Goal: Task Accomplishment & Management: Use online tool/utility

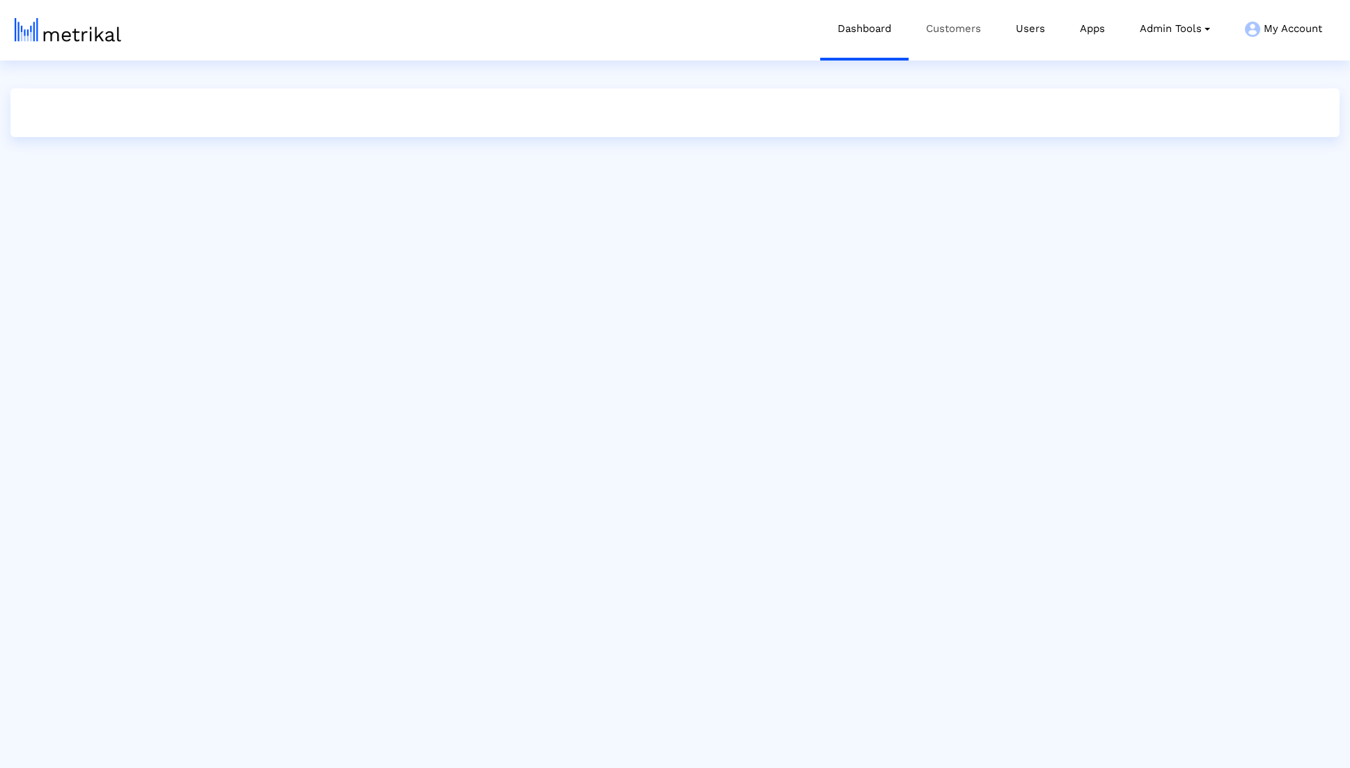
click at [975, 52] on link "Customers" at bounding box center [953, 29] width 90 height 58
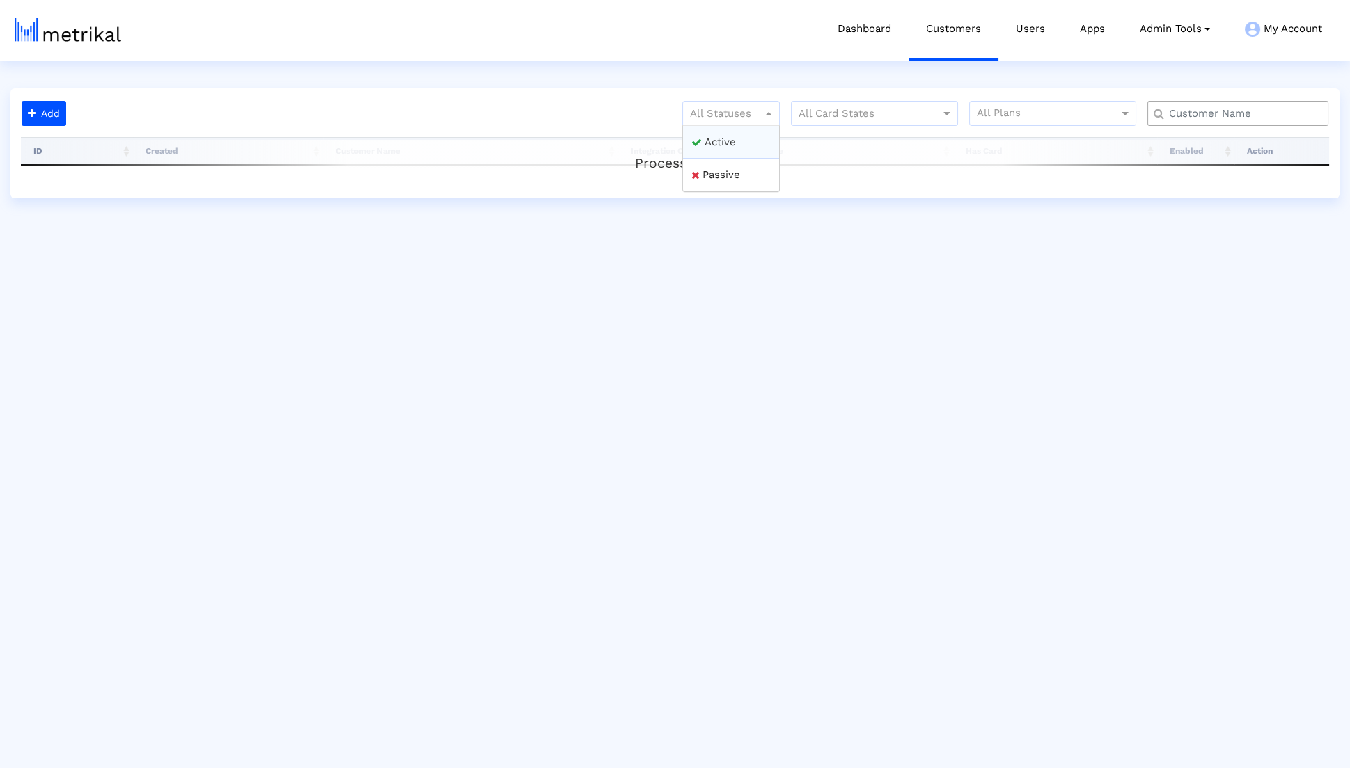
click at [739, 118] on div at bounding box center [731, 113] width 96 height 17
click at [739, 128] on div "Active" at bounding box center [731, 142] width 96 height 33
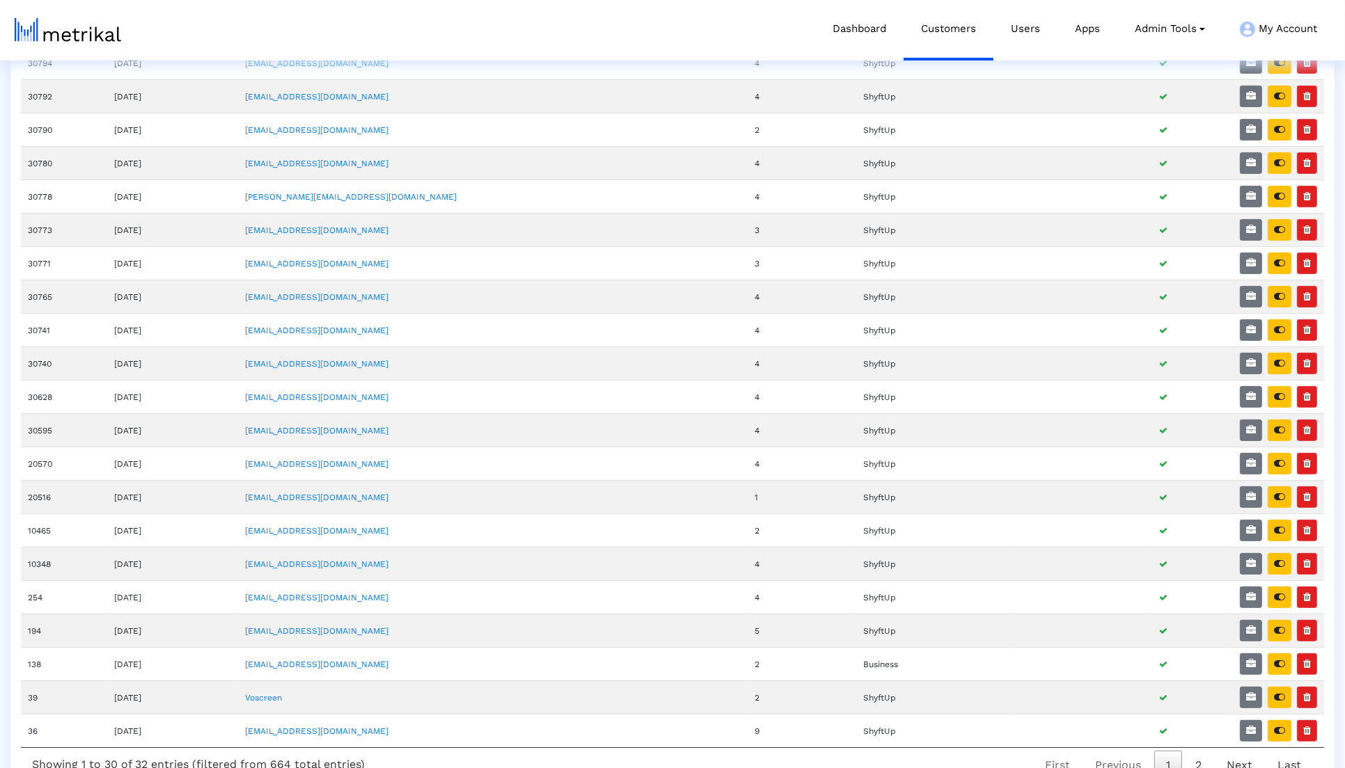
scroll to position [425, 0]
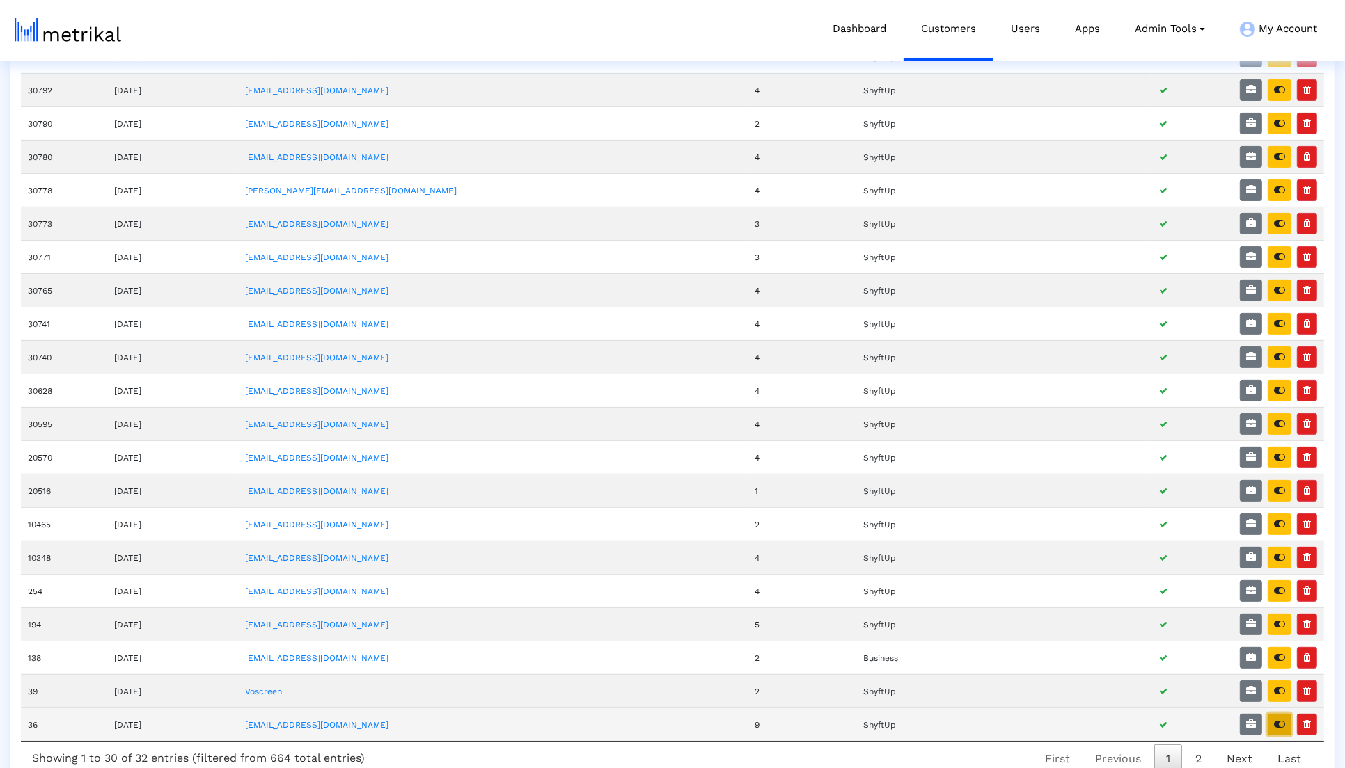
click at [1283, 720] on icon "button" at bounding box center [1279, 725] width 11 height 10
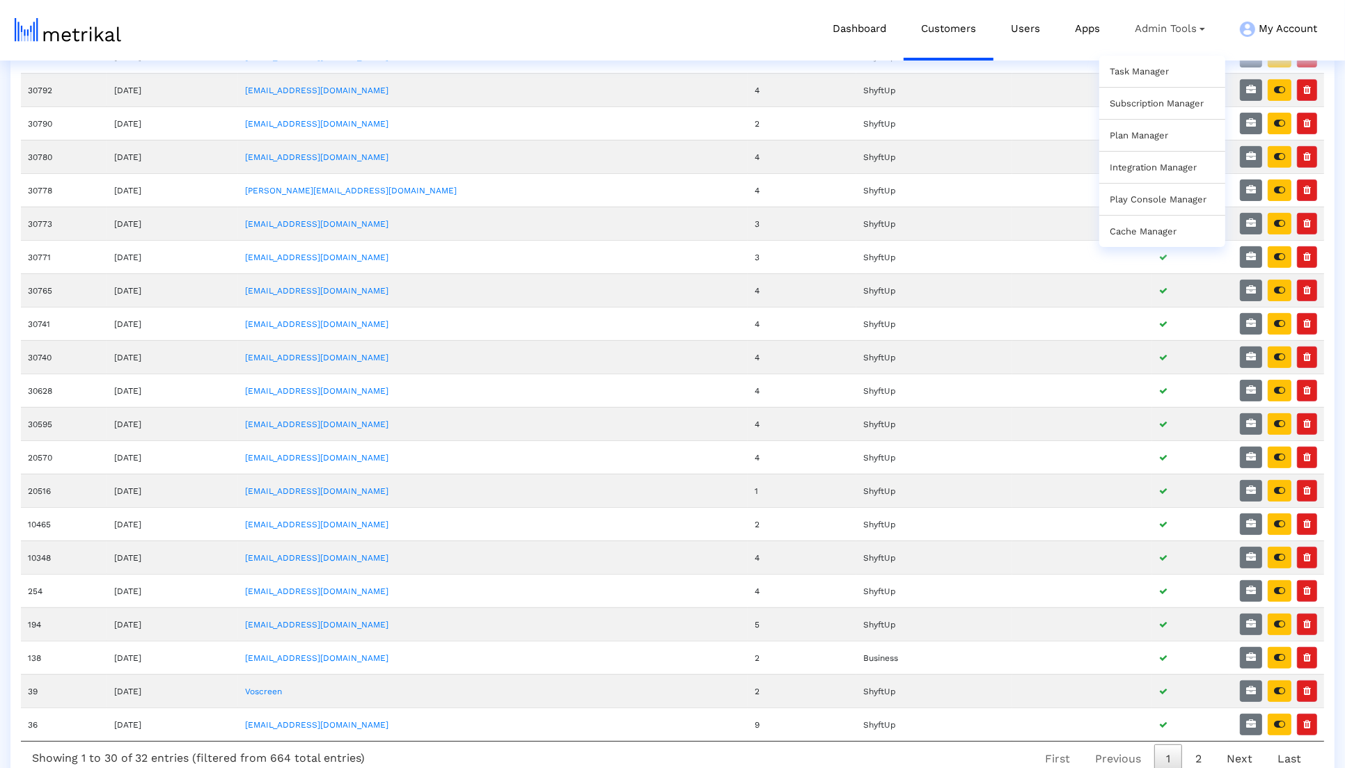
click at [1148, 71] on link "Task Manager" at bounding box center [1139, 71] width 59 height 10
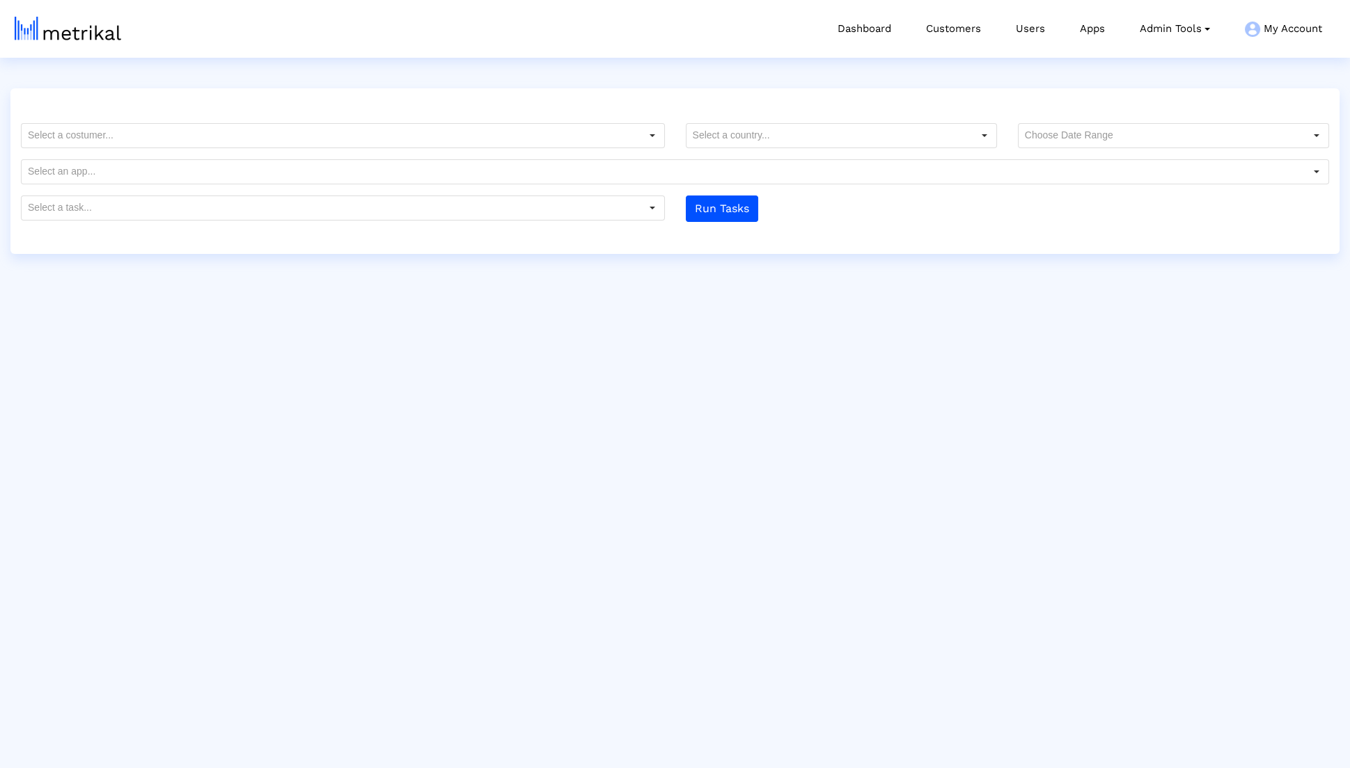
click at [595, 113] on crea-task-manager "Platform Provider App TrackId No data Run Tasks" at bounding box center [674, 158] width 1329 height 127
click at [1098, 111] on div at bounding box center [674, 103] width 1329 height 17
click at [1093, 124] on input "text" at bounding box center [1161, 136] width 286 height 24
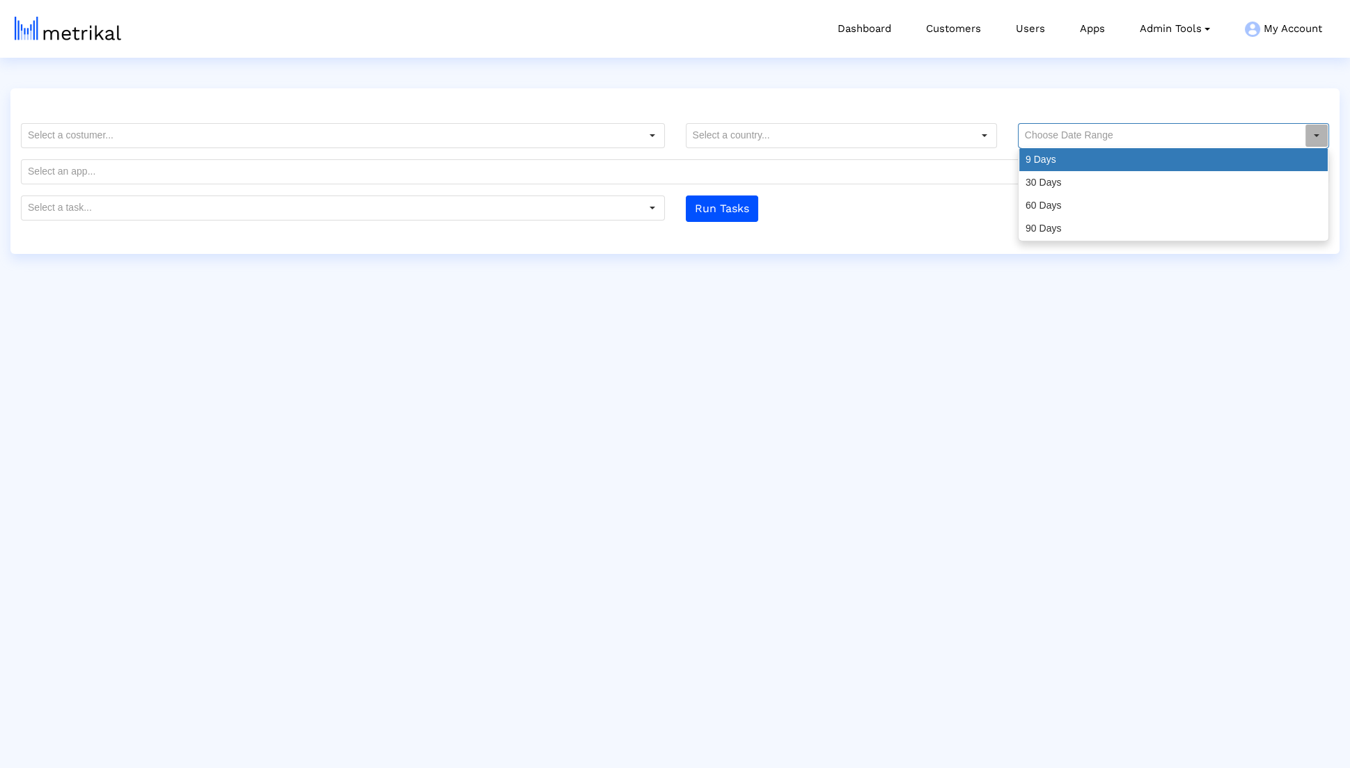
click at [1066, 155] on div "9 Days" at bounding box center [1173, 159] width 308 height 23
type input "9 Days"
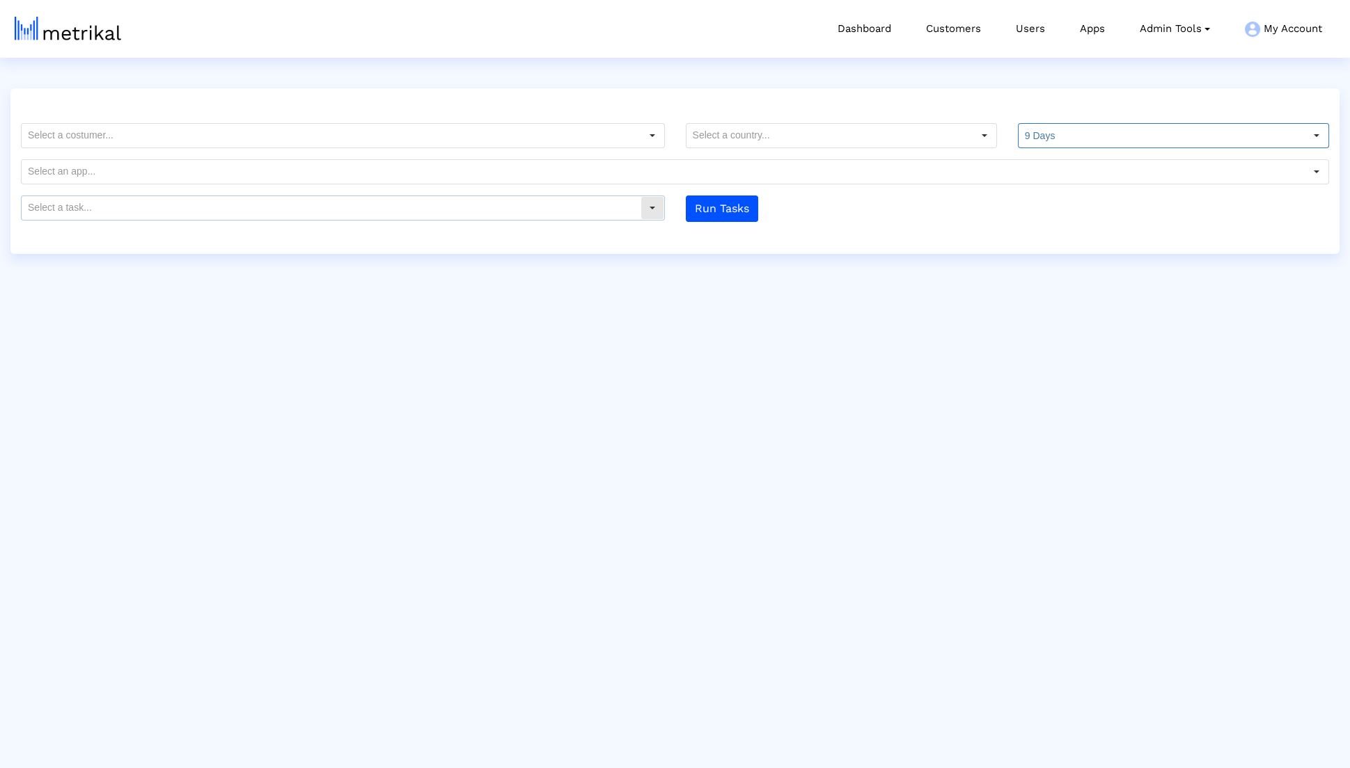
click at [596, 203] on input "text" at bounding box center [331, 208] width 619 height 24
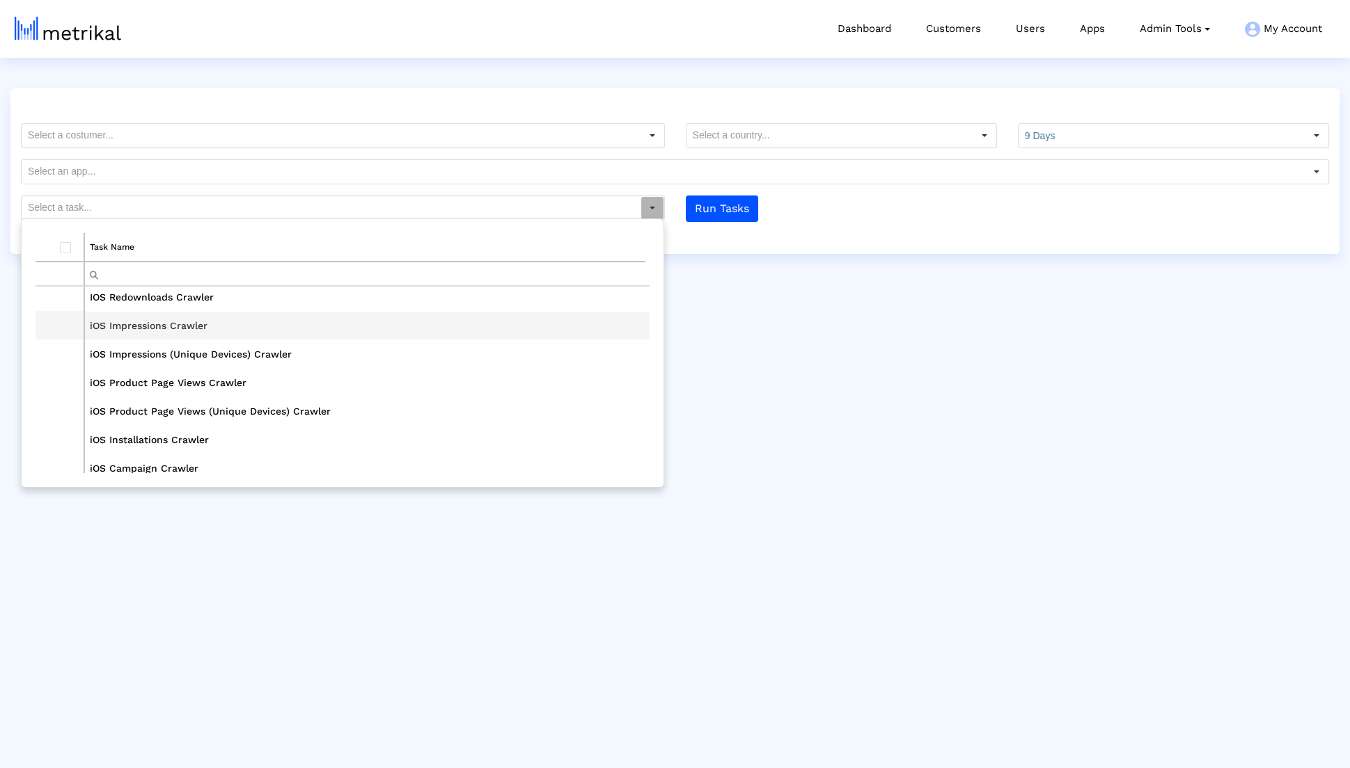
scroll to position [491, 0]
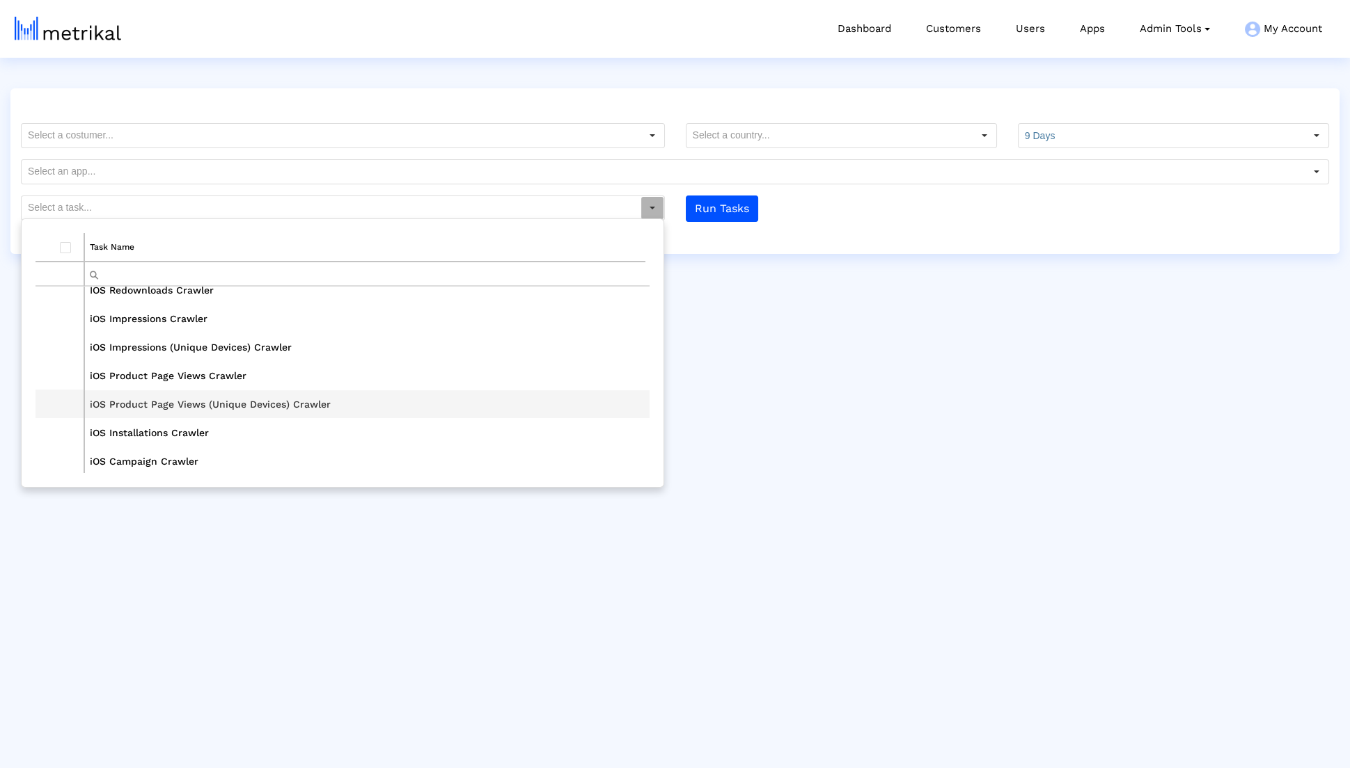
click at [452, 410] on td "iOS Product Page Views (Unique Devices) Crawler" at bounding box center [366, 404] width 565 height 29
type input "iOS Product Page Views (Unique Devices) Crawler"
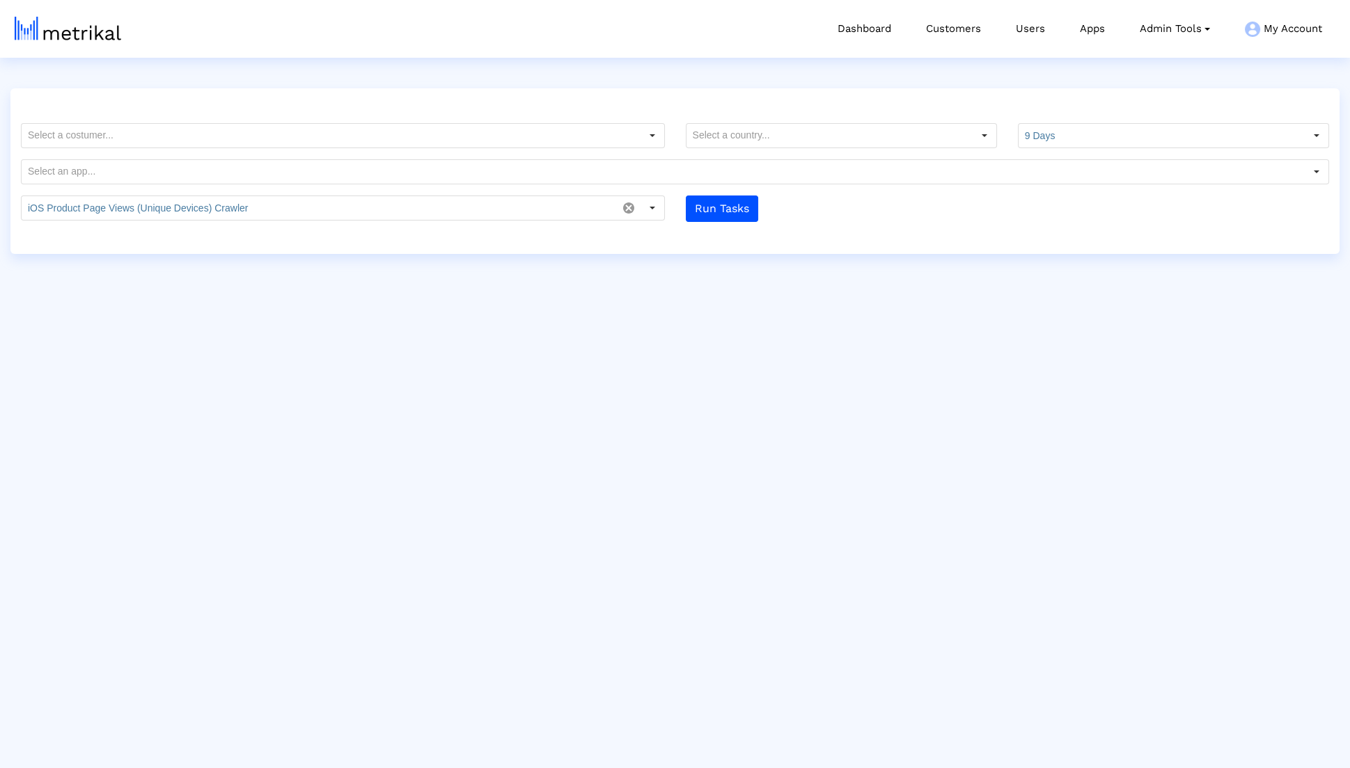
click at [777, 240] on div "9 Days Pull down to refresh... Release to refresh... Refreshing... 9 Days 30 Da…" at bounding box center [674, 171] width 1329 height 166
click at [737, 214] on button "Run Tasks" at bounding box center [722, 209] width 72 height 26
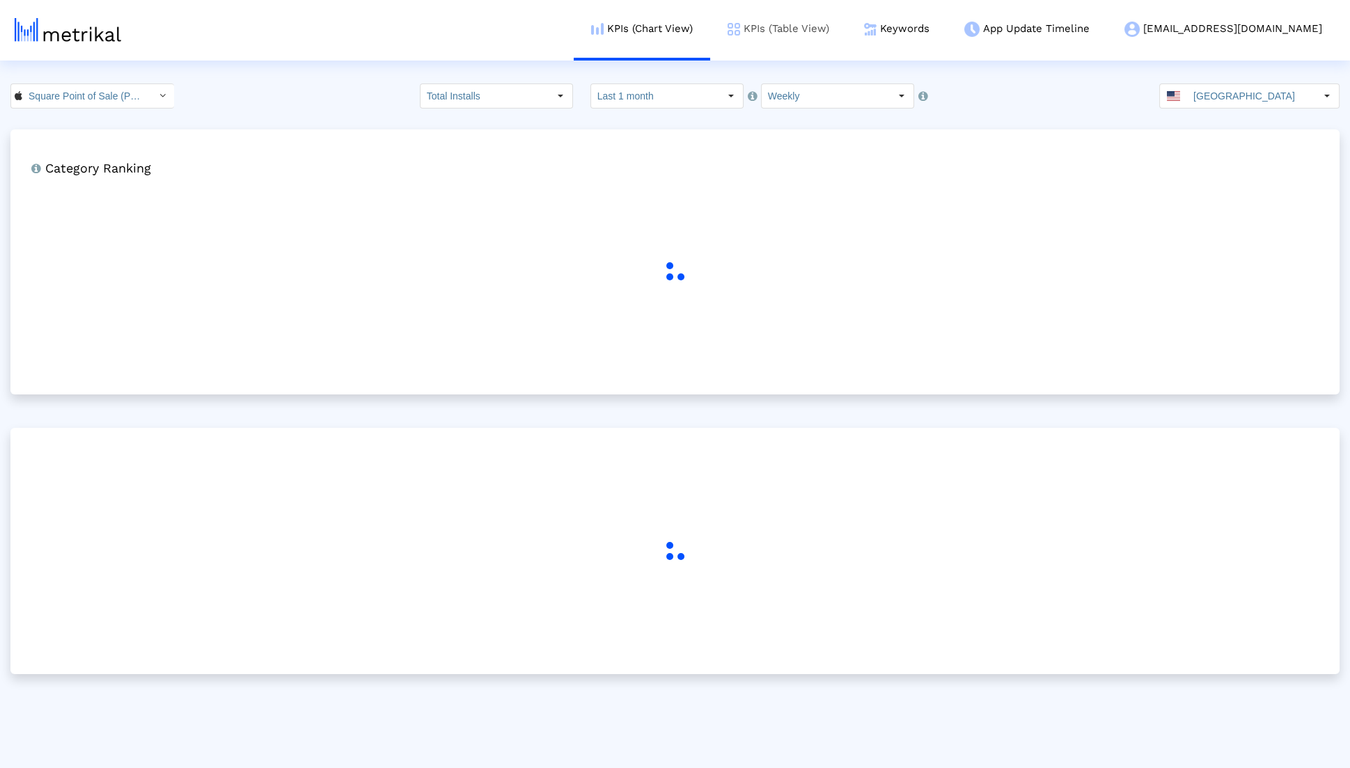
click at [846, 38] on link "KPIs (Table View)" at bounding box center [778, 29] width 136 height 58
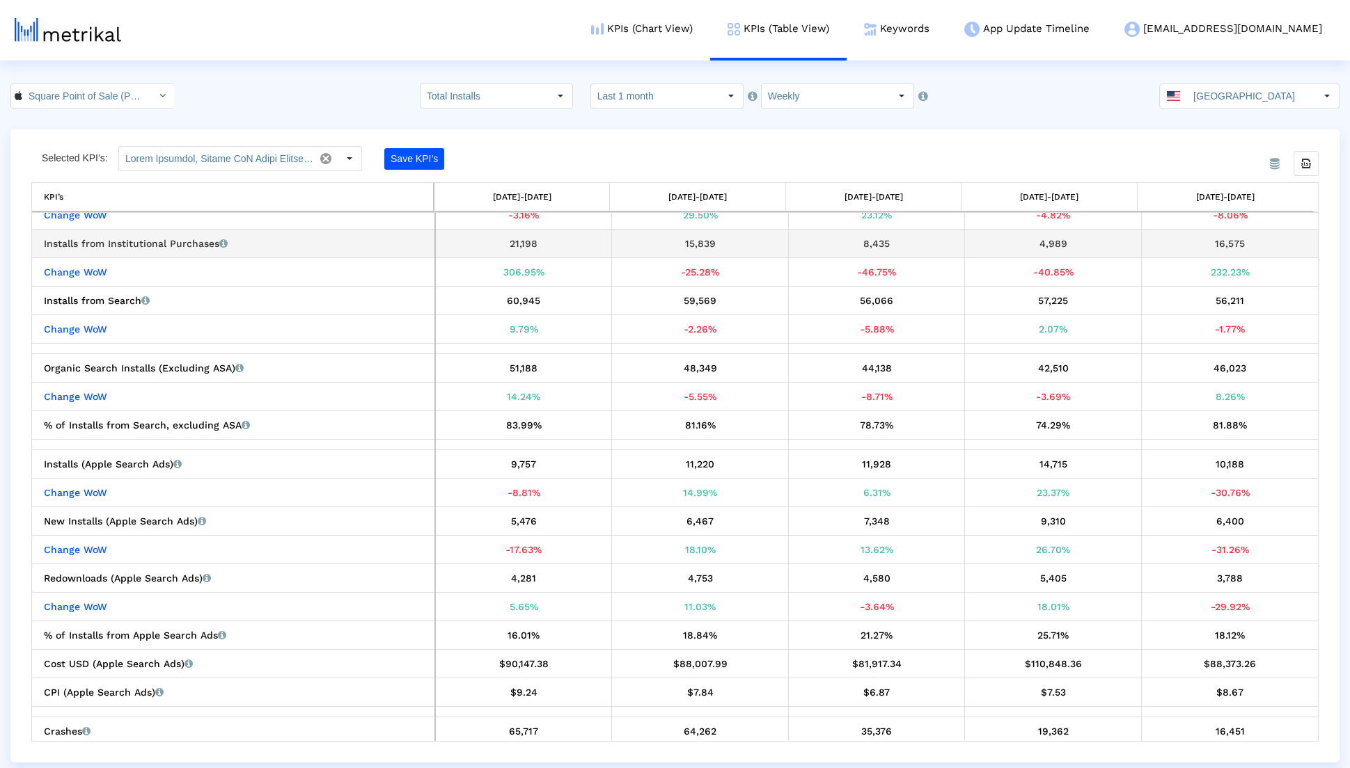
scroll to position [266, 0]
click at [1238, 95] on input "United States" at bounding box center [1251, 96] width 128 height 24
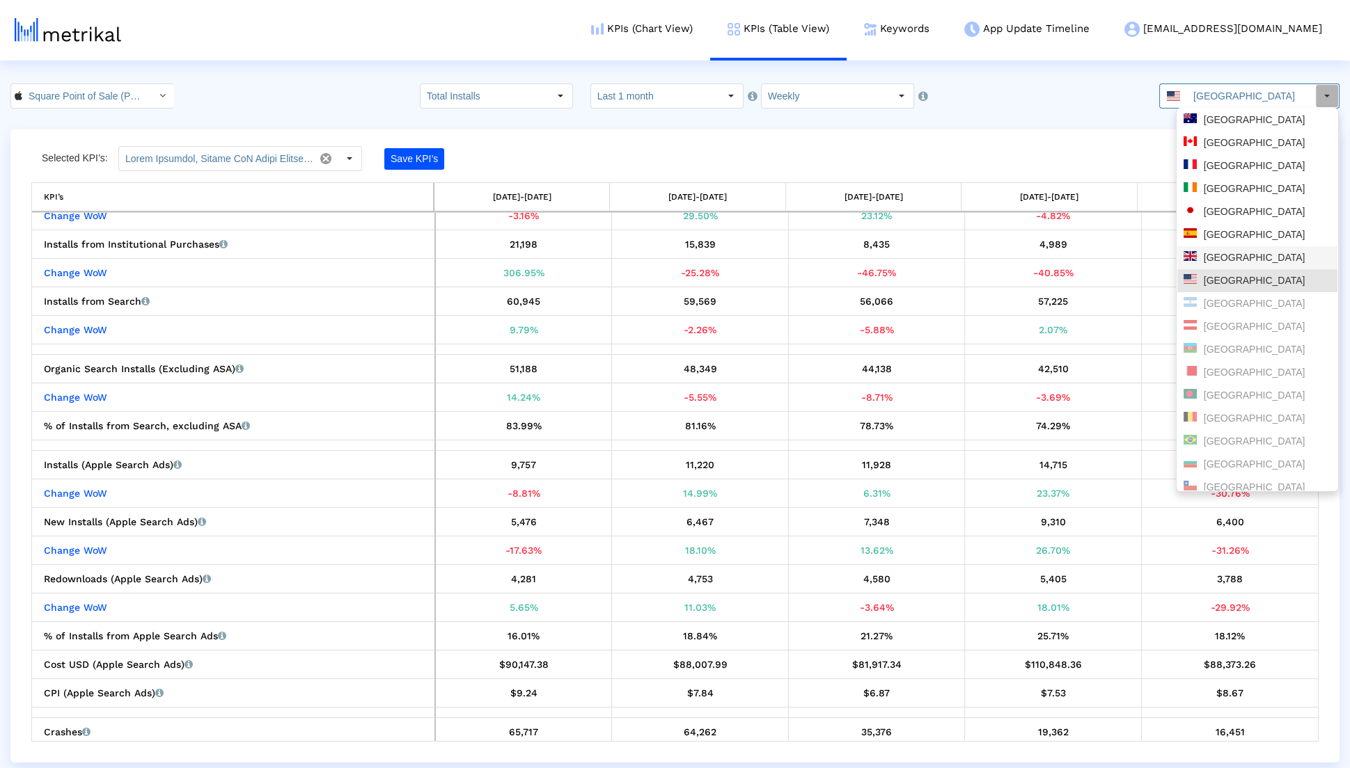
click at [1206, 263] on div "United Kingdom" at bounding box center [1257, 257] width 148 height 13
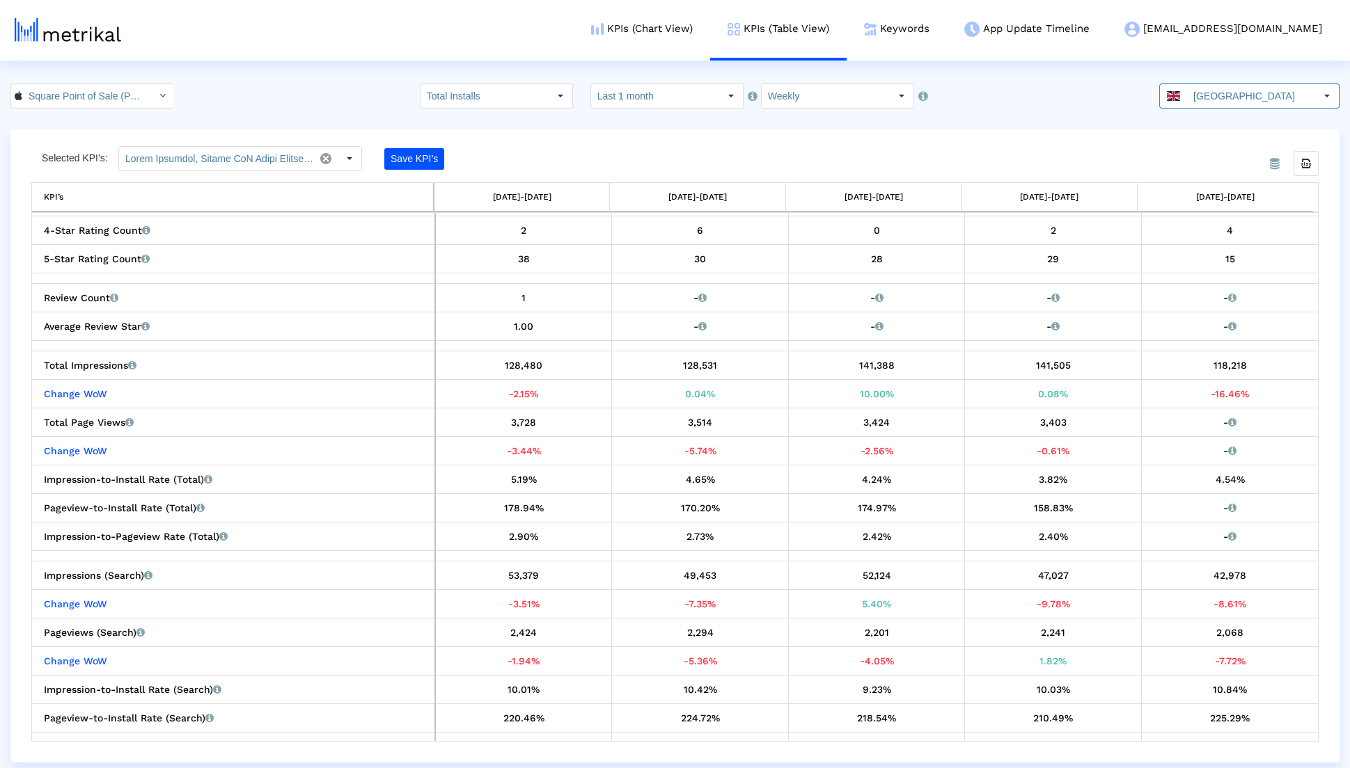
scroll to position [1073, 0]
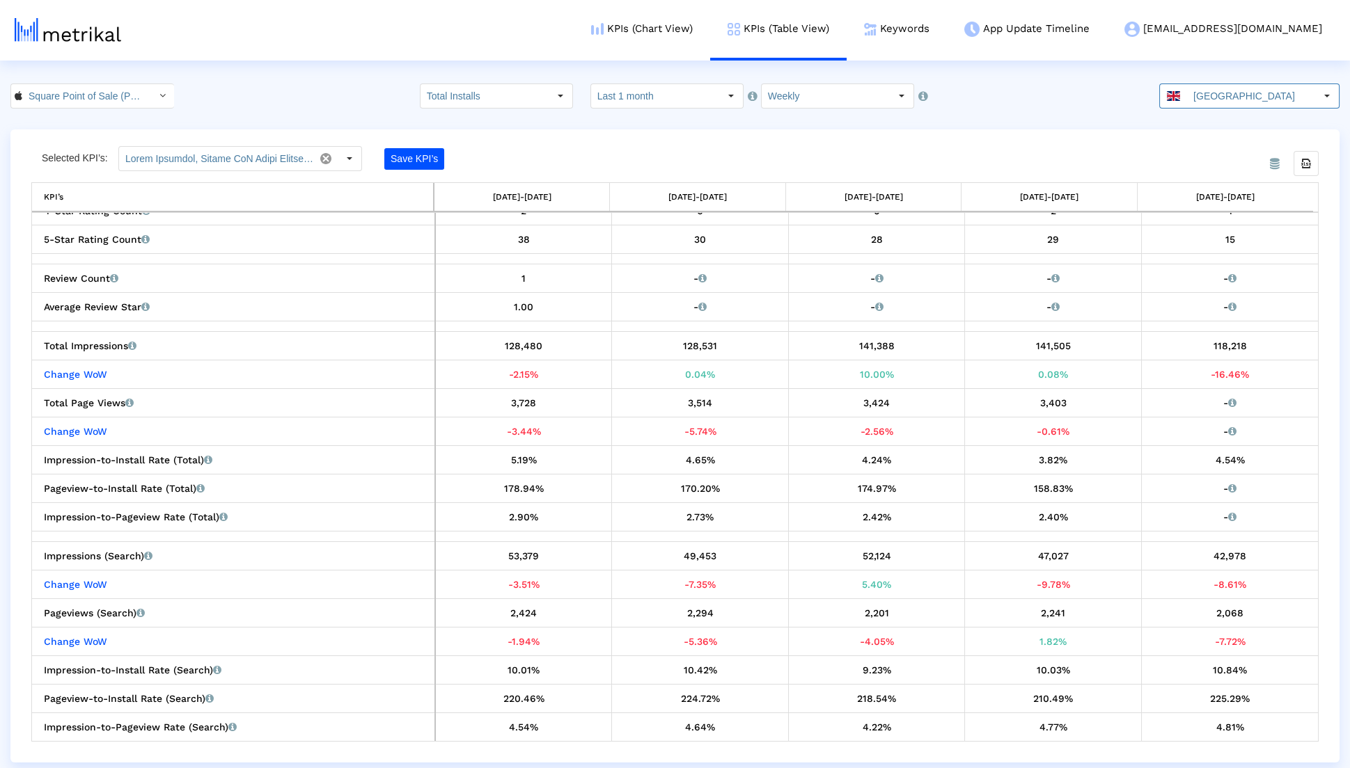
click at [1254, 91] on input "United Kingdom" at bounding box center [1251, 96] width 128 height 24
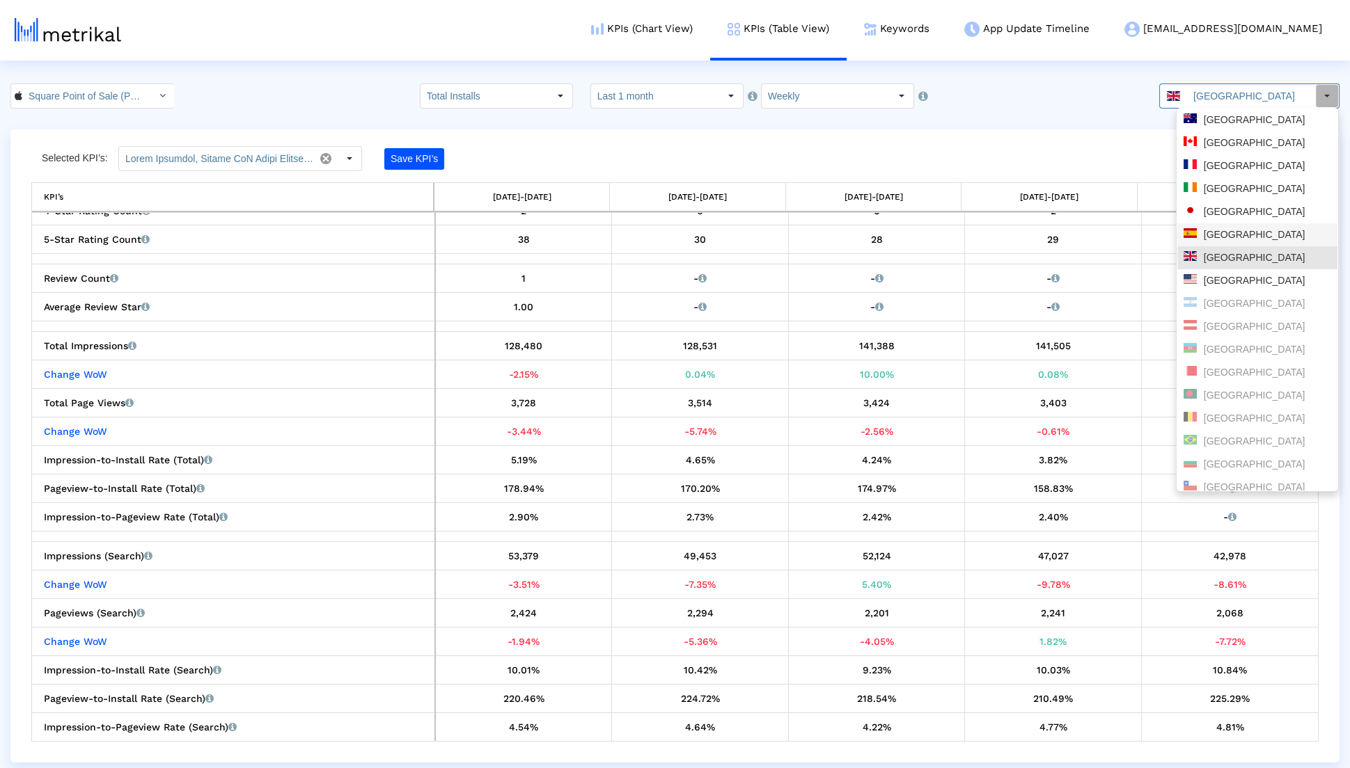
click at [1217, 233] on div "Spain" at bounding box center [1257, 234] width 148 height 13
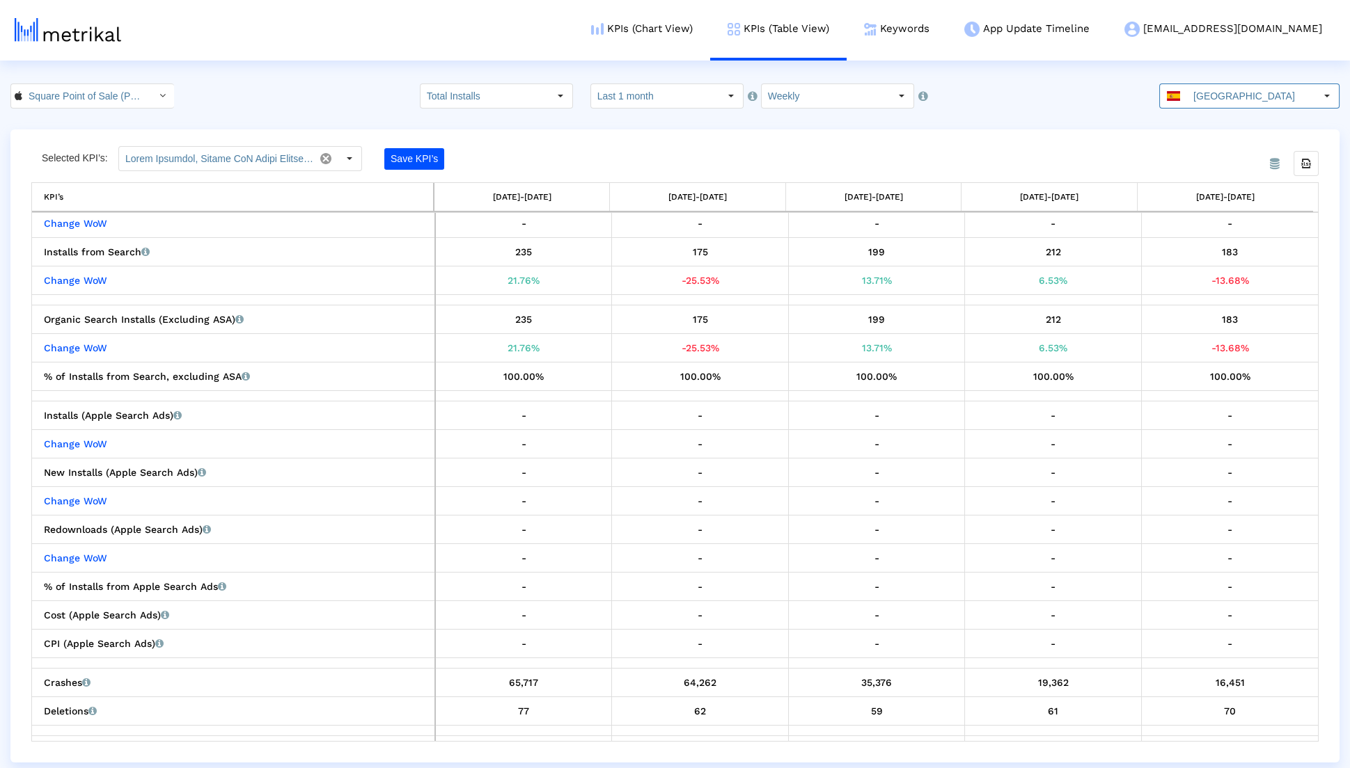
scroll to position [328, 0]
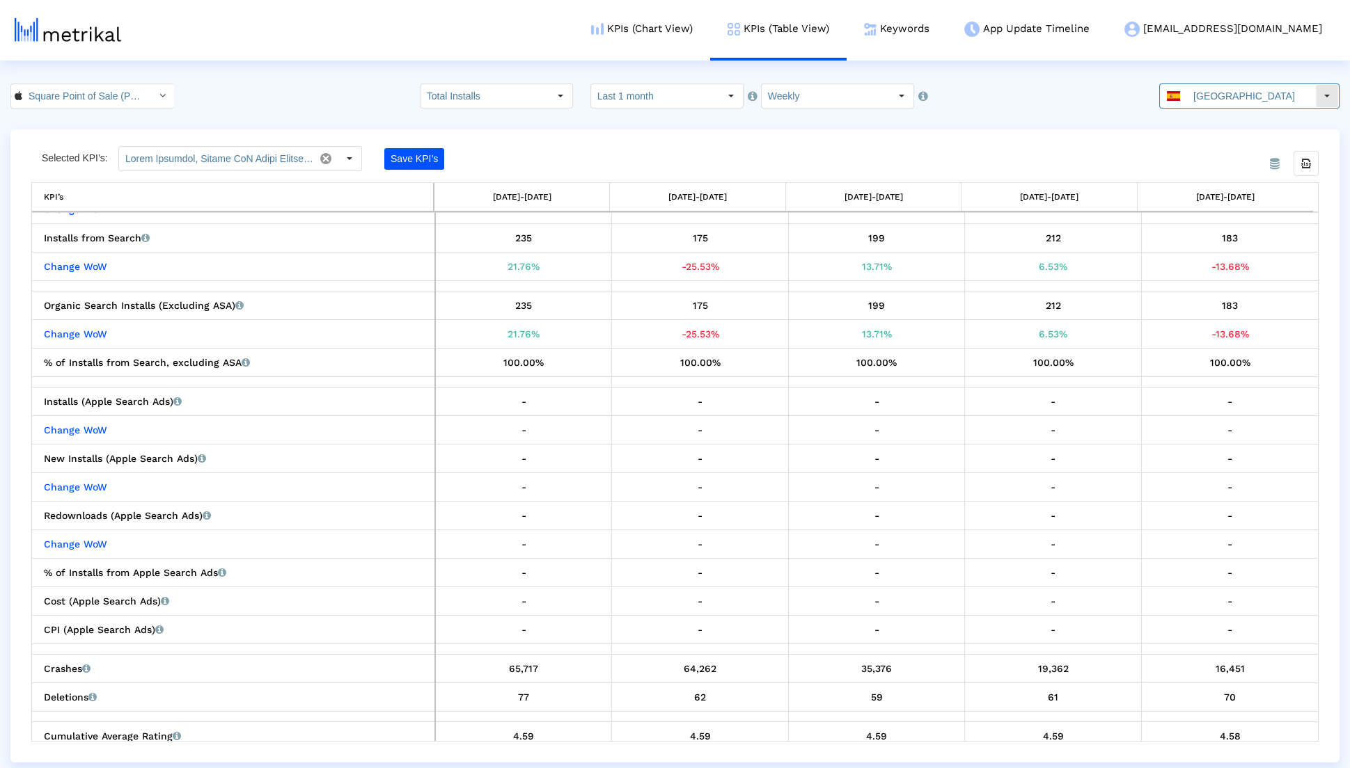
click at [1250, 92] on input "Spain" at bounding box center [1251, 96] width 128 height 24
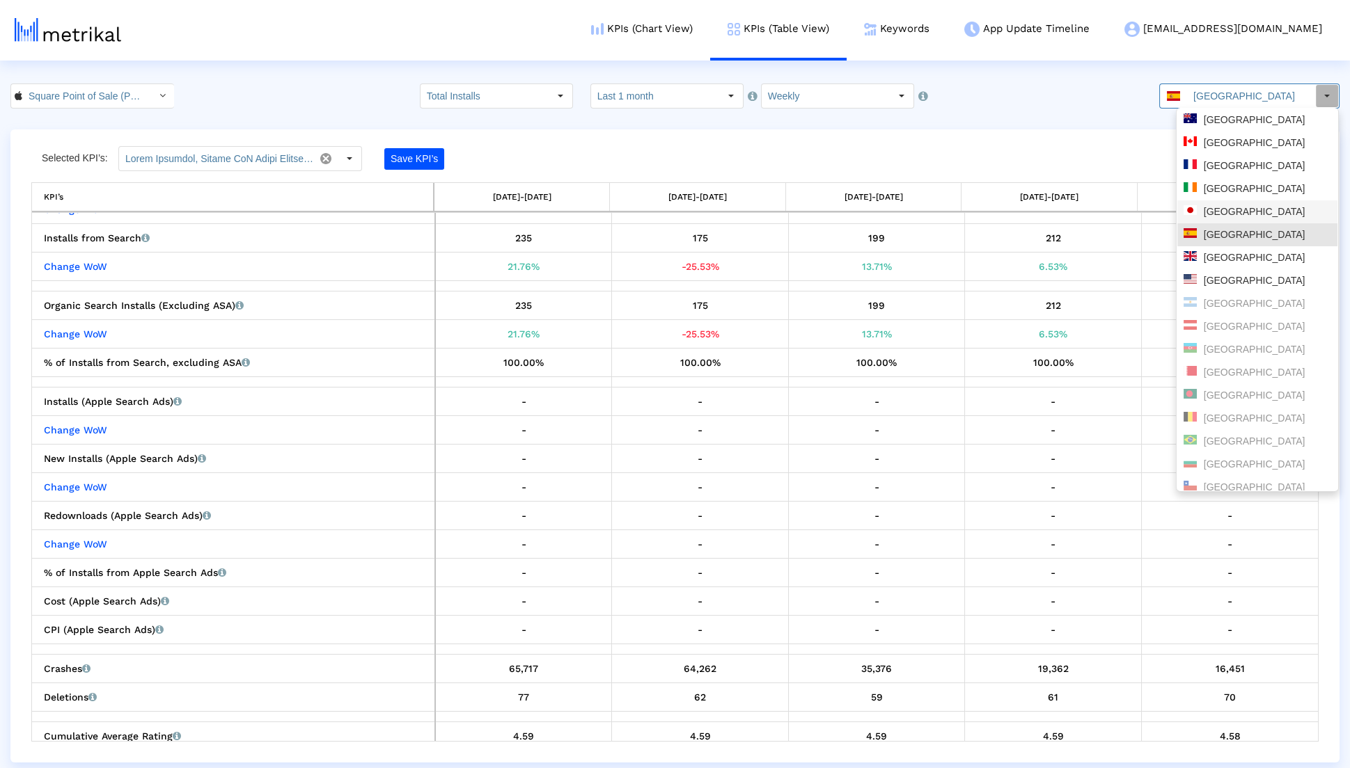
click at [1232, 207] on div "Japan" at bounding box center [1257, 211] width 148 height 13
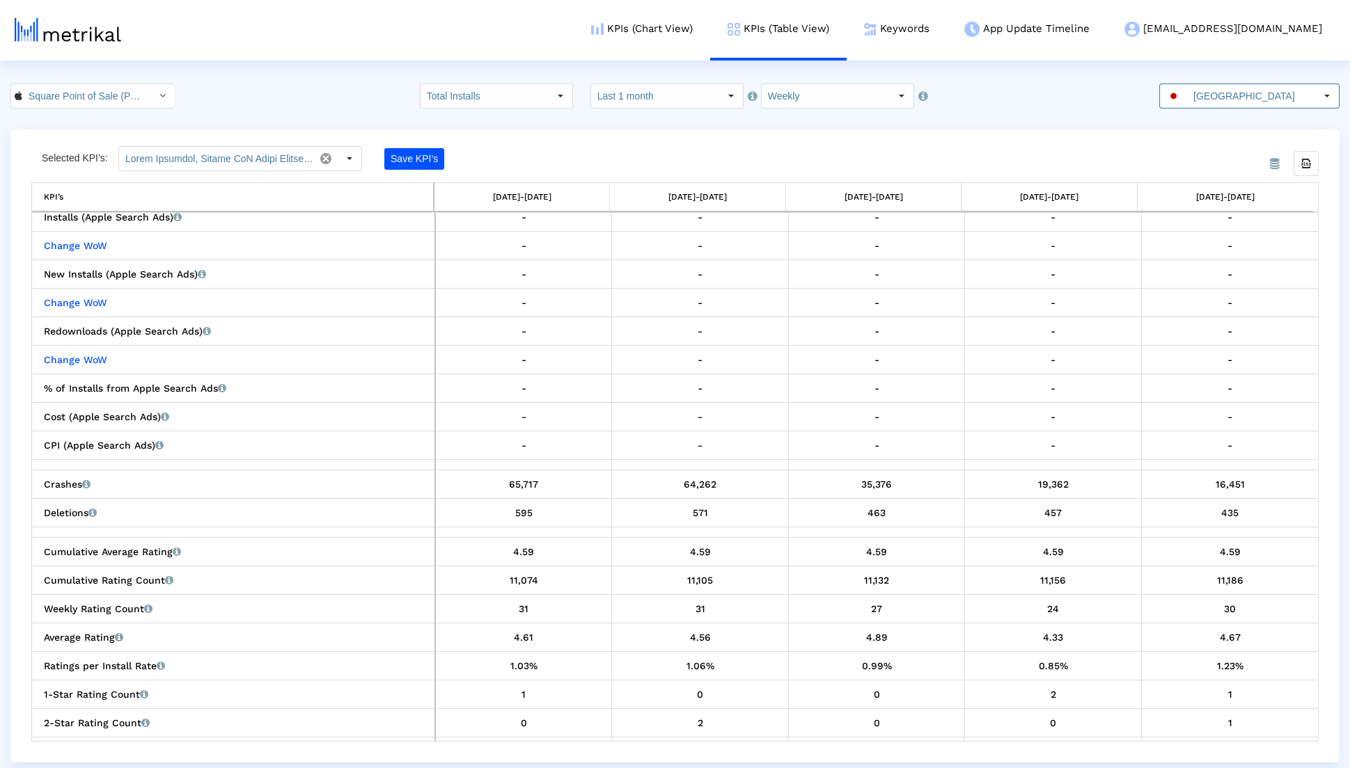
scroll to position [519, 0]
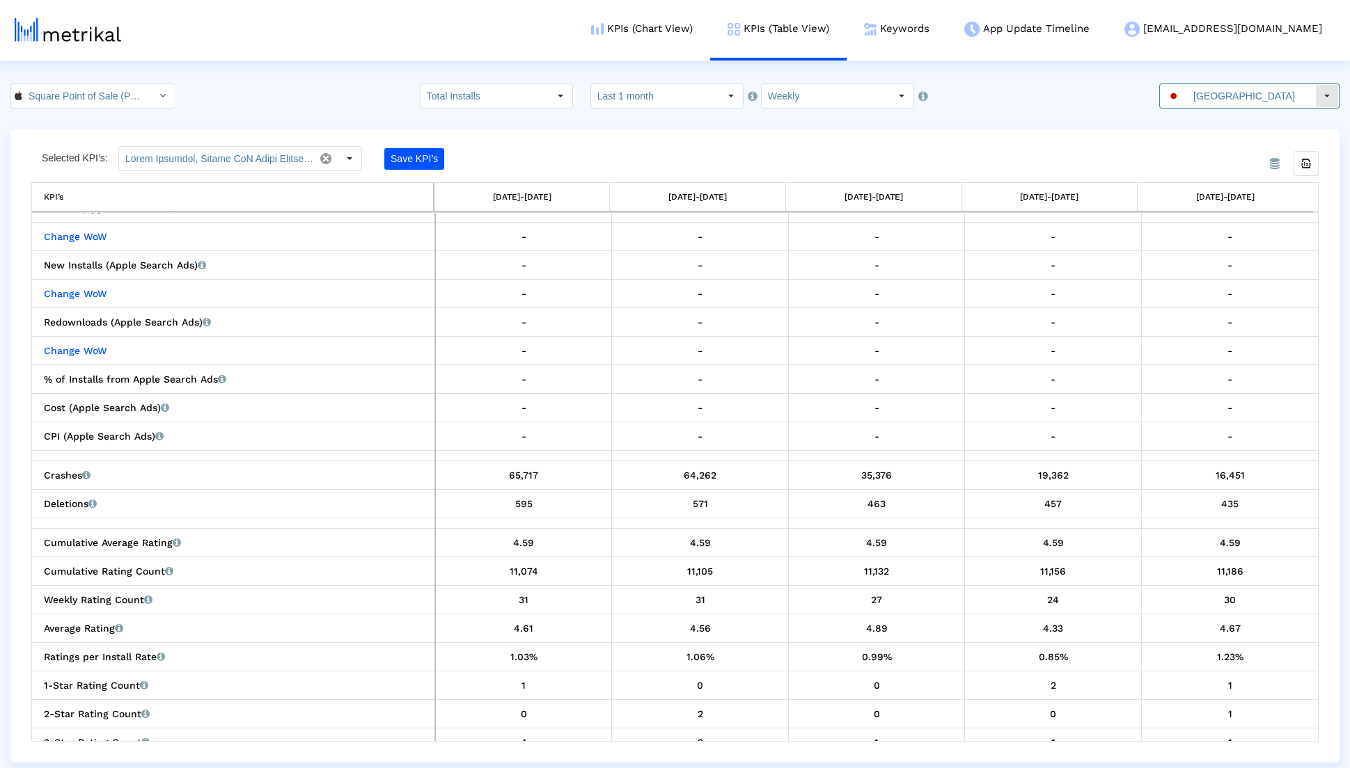
click at [1237, 90] on input "Japan" at bounding box center [1251, 96] width 128 height 24
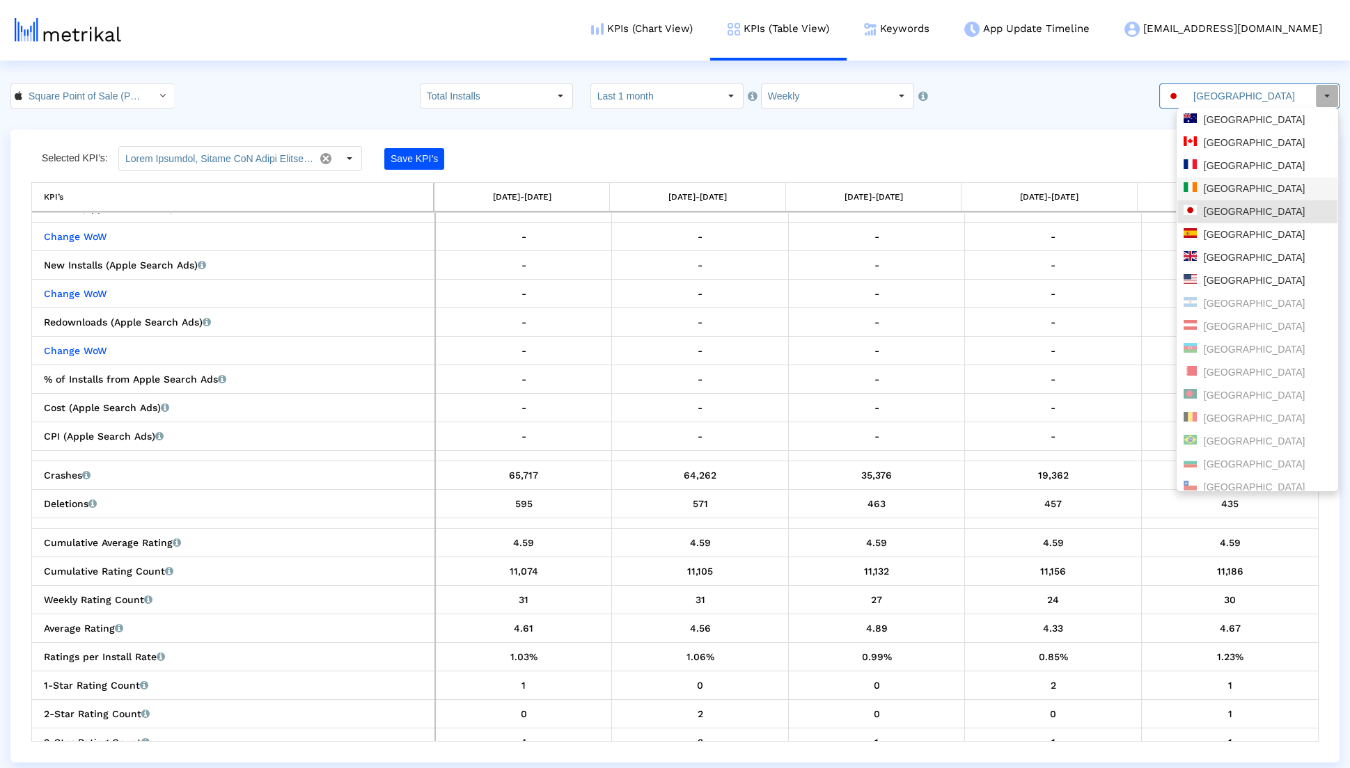
click at [1217, 184] on div "Ireland" at bounding box center [1257, 188] width 148 height 13
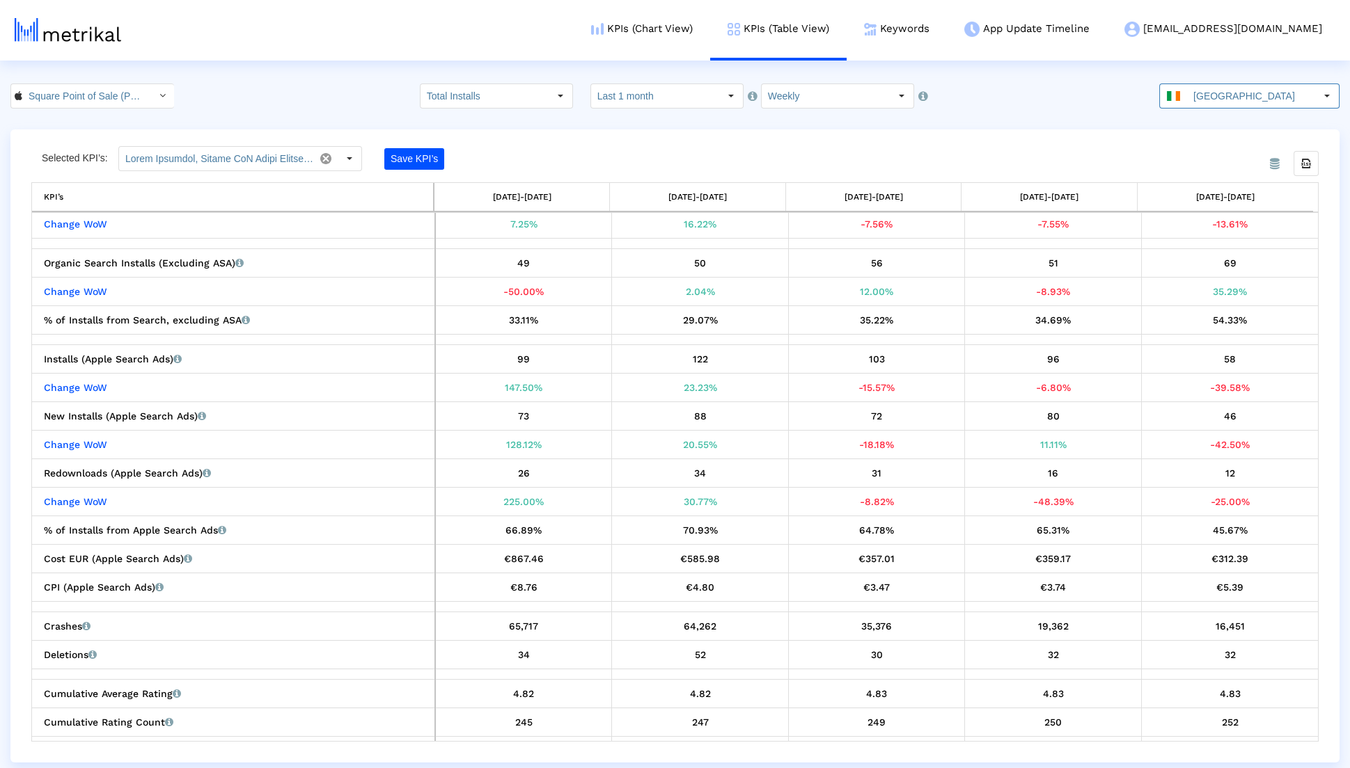
scroll to position [381, 0]
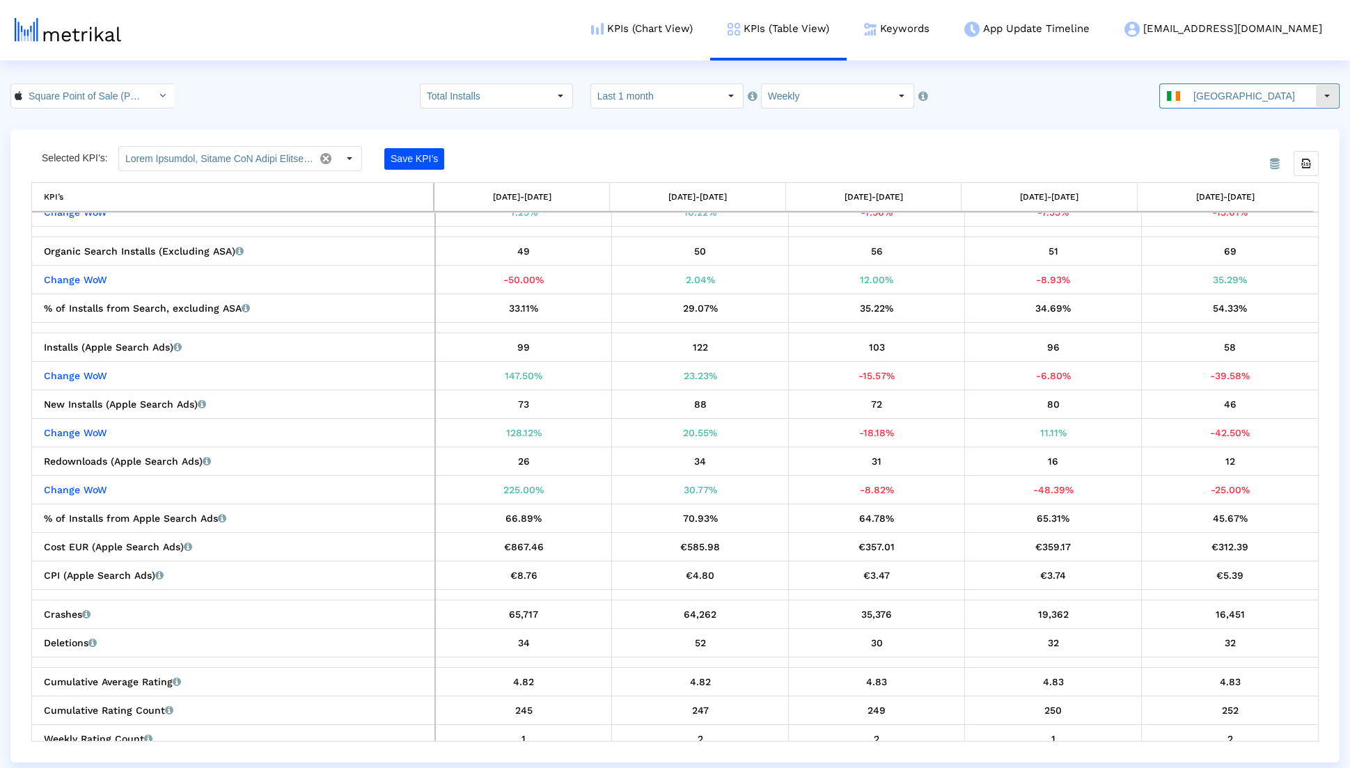
click at [1235, 102] on input "Ireland" at bounding box center [1251, 96] width 128 height 24
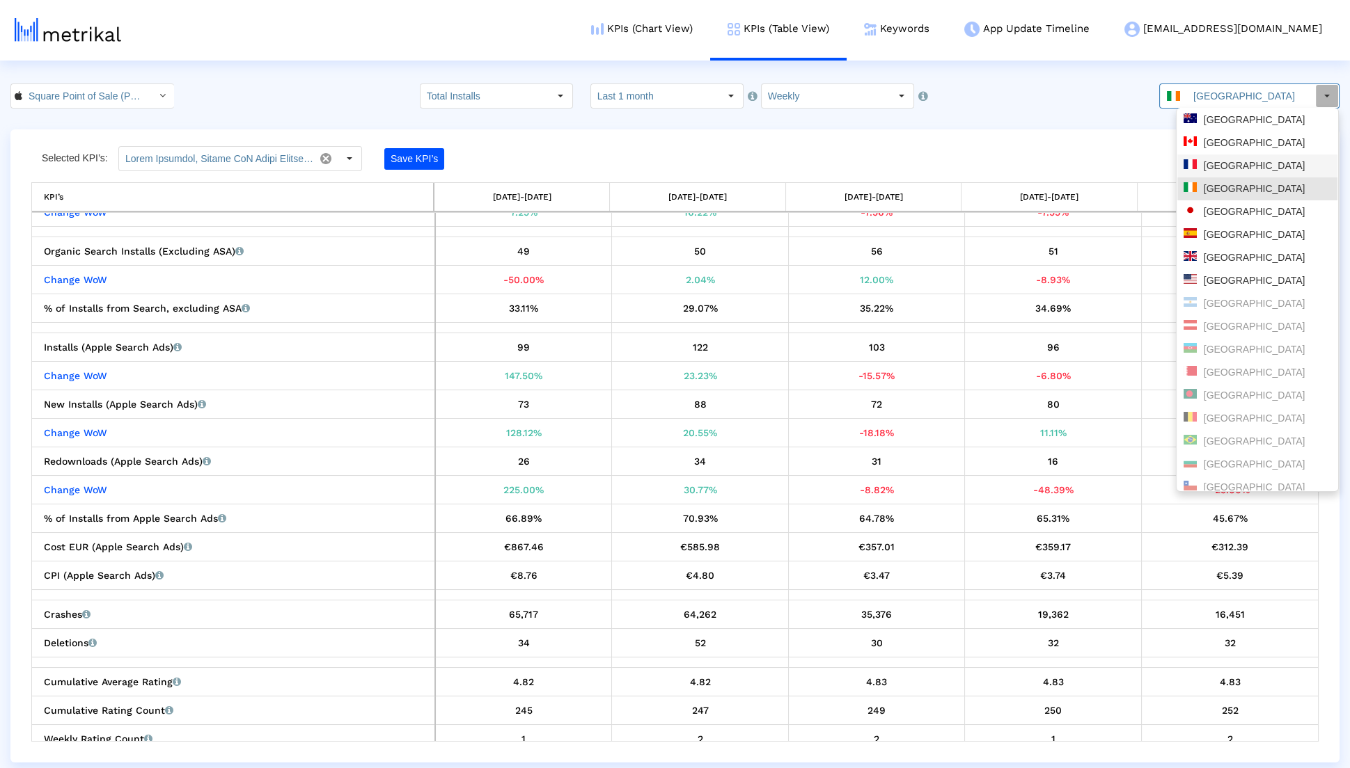
click at [1198, 174] on div "France" at bounding box center [1257, 166] width 160 height 23
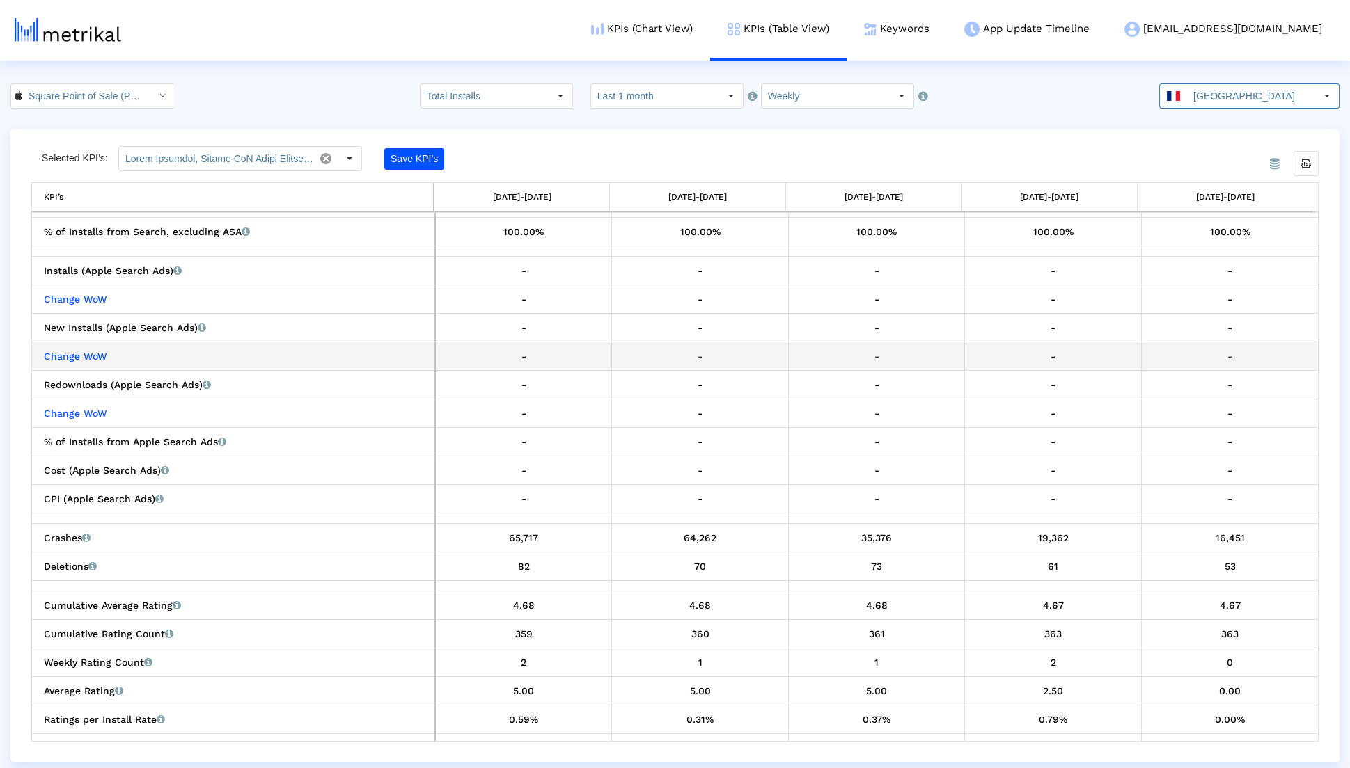
scroll to position [524, 0]
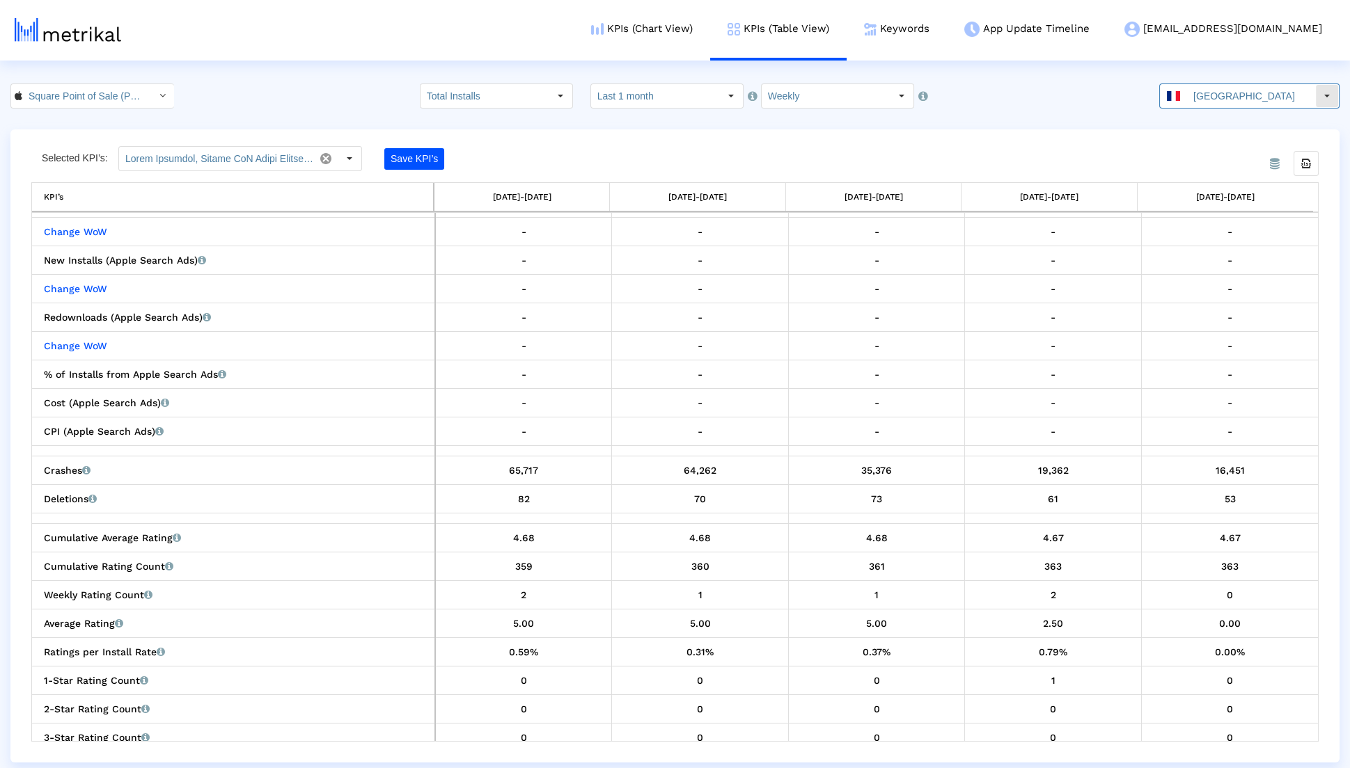
click at [1256, 101] on input "France" at bounding box center [1251, 96] width 128 height 24
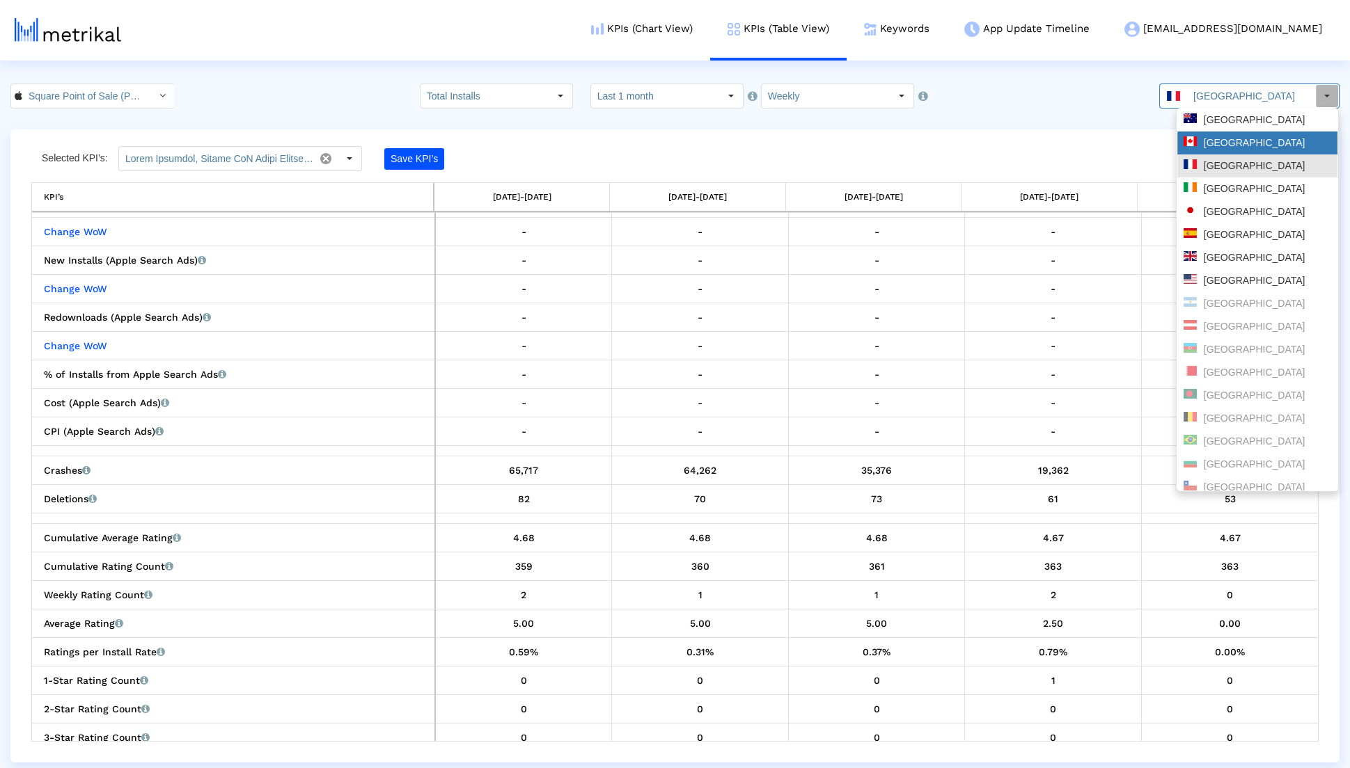
click at [1239, 136] on div "Canada" at bounding box center [1257, 143] width 160 height 23
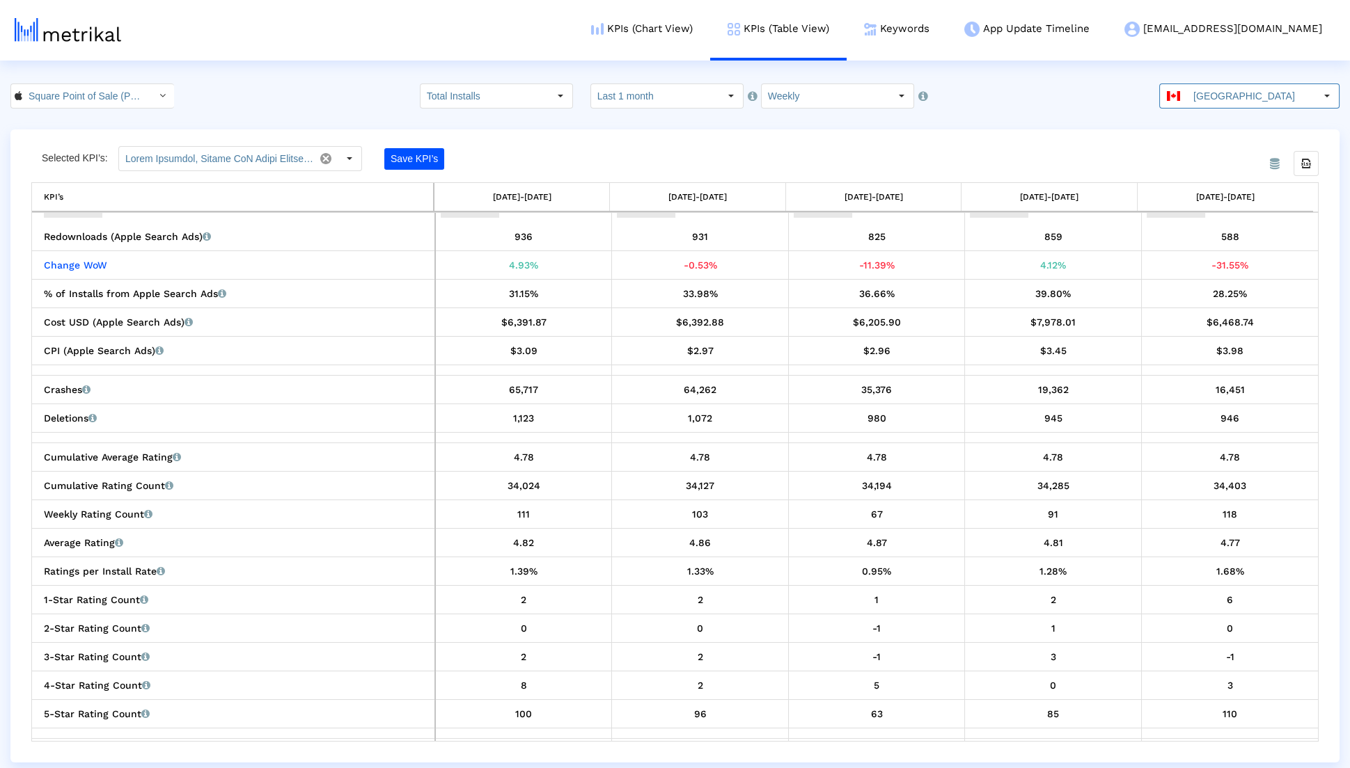
scroll to position [617, 0]
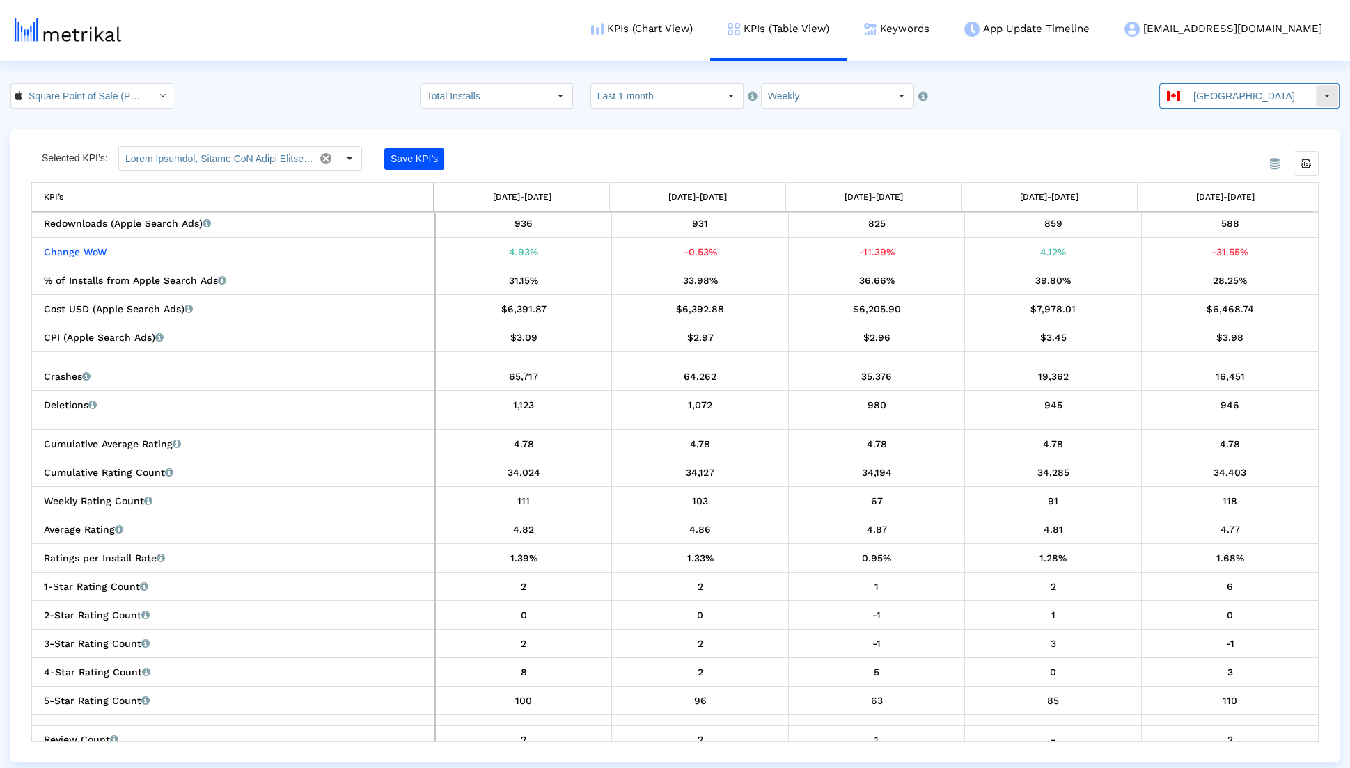
click at [1252, 85] on input "Canada" at bounding box center [1251, 96] width 128 height 24
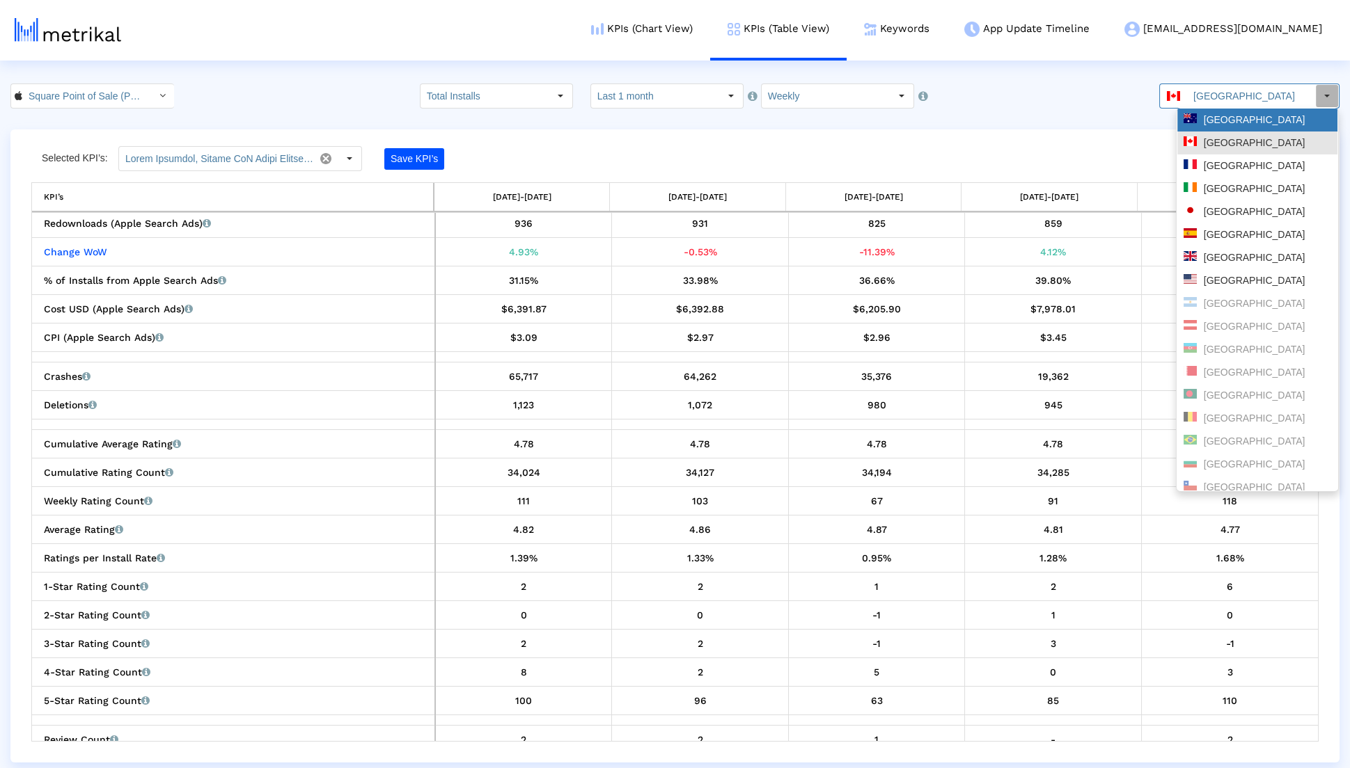
click at [1245, 114] on div "Australia" at bounding box center [1257, 119] width 148 height 13
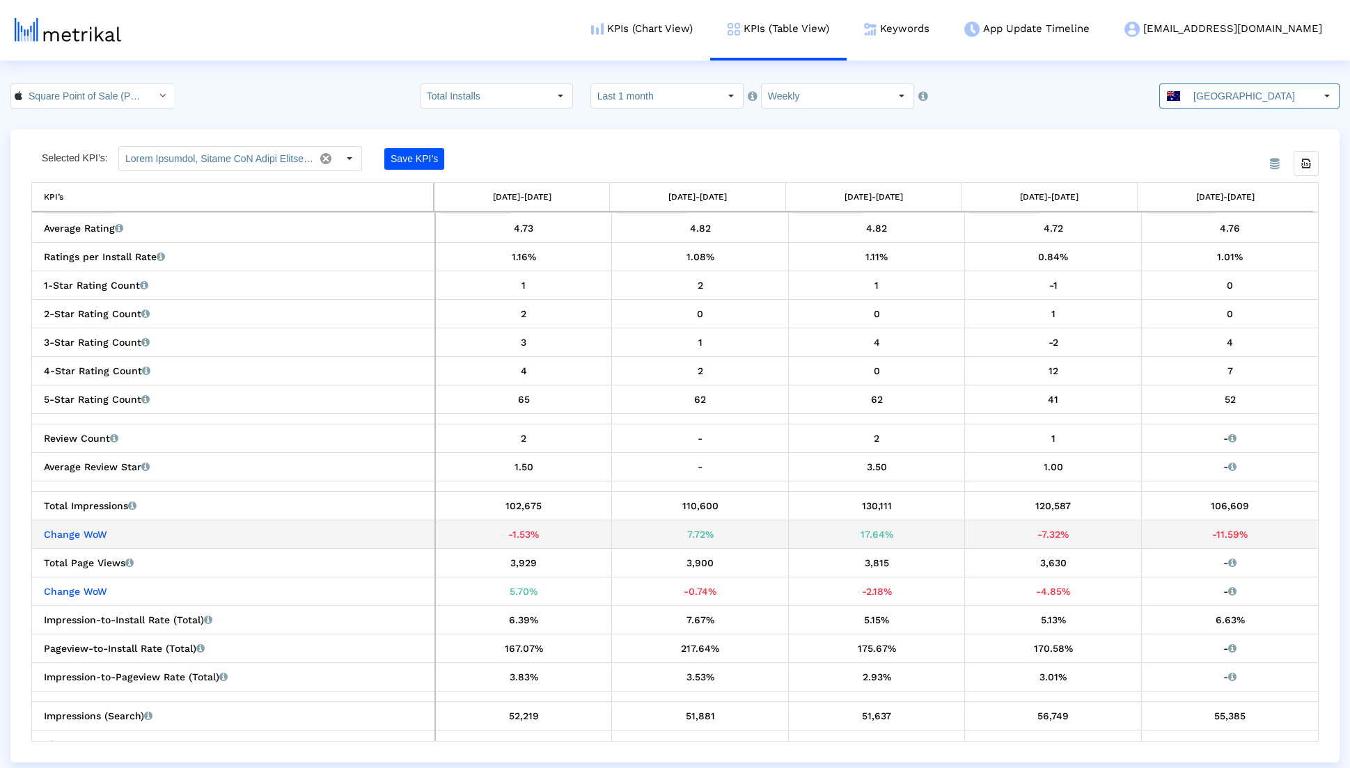
scroll to position [927, 0]
